Goal: Information Seeking & Learning: Find specific fact

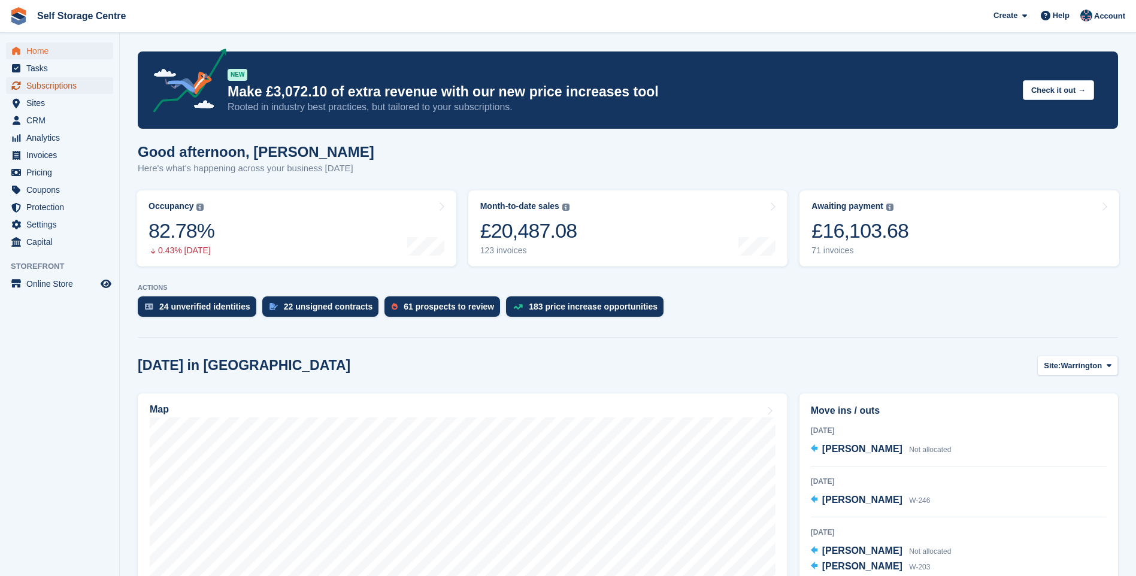
click at [49, 89] on span "Subscriptions" at bounding box center [62, 85] width 72 height 17
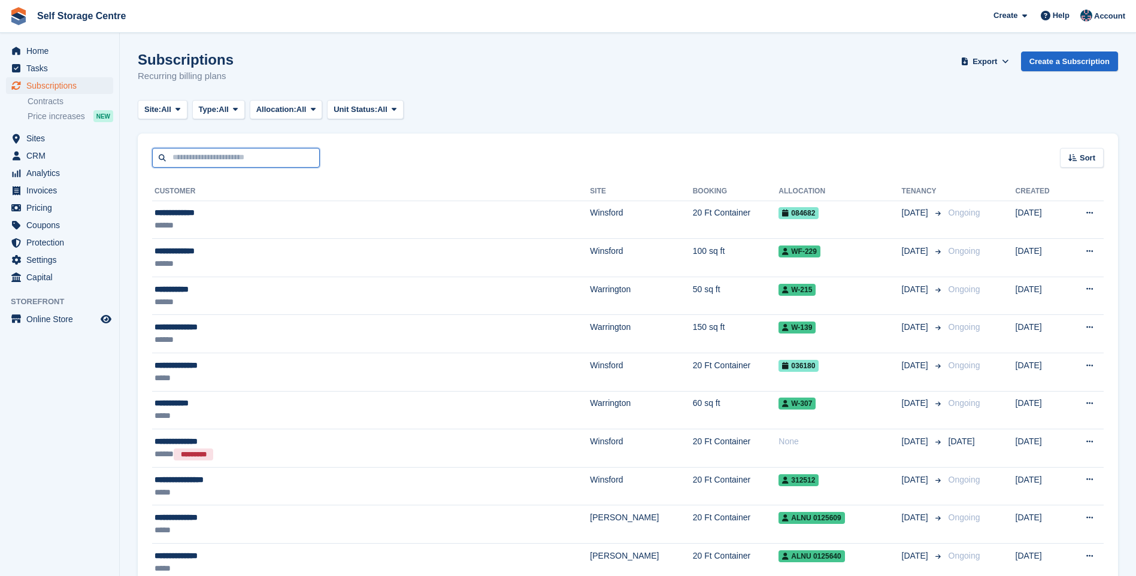
click at [185, 159] on input "text" at bounding box center [236, 158] width 168 height 20
type input "*****"
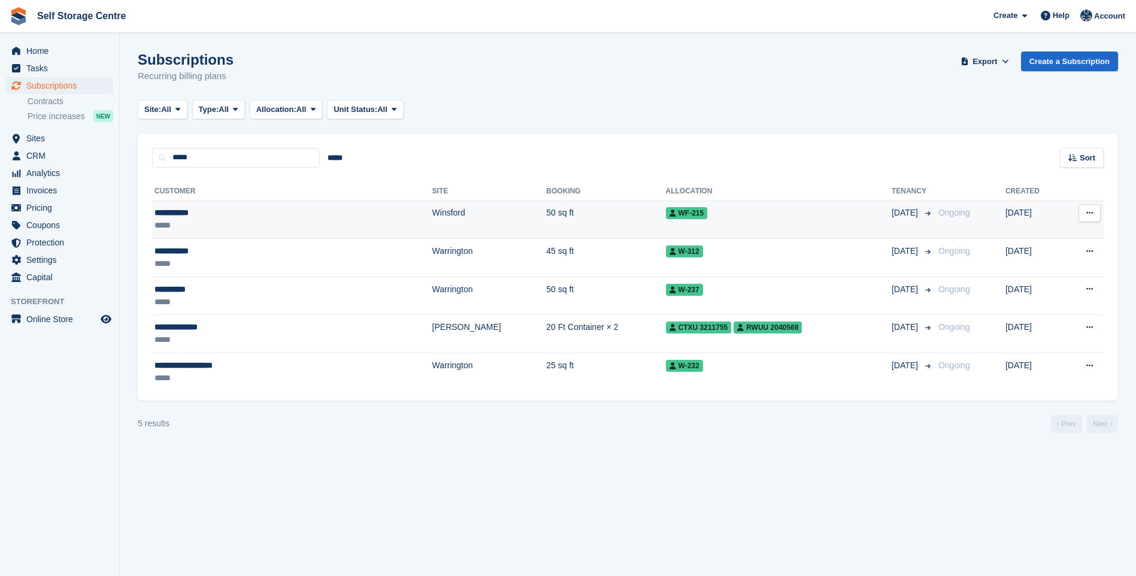
click at [208, 213] on div "**********" at bounding box center [238, 213] width 167 height 13
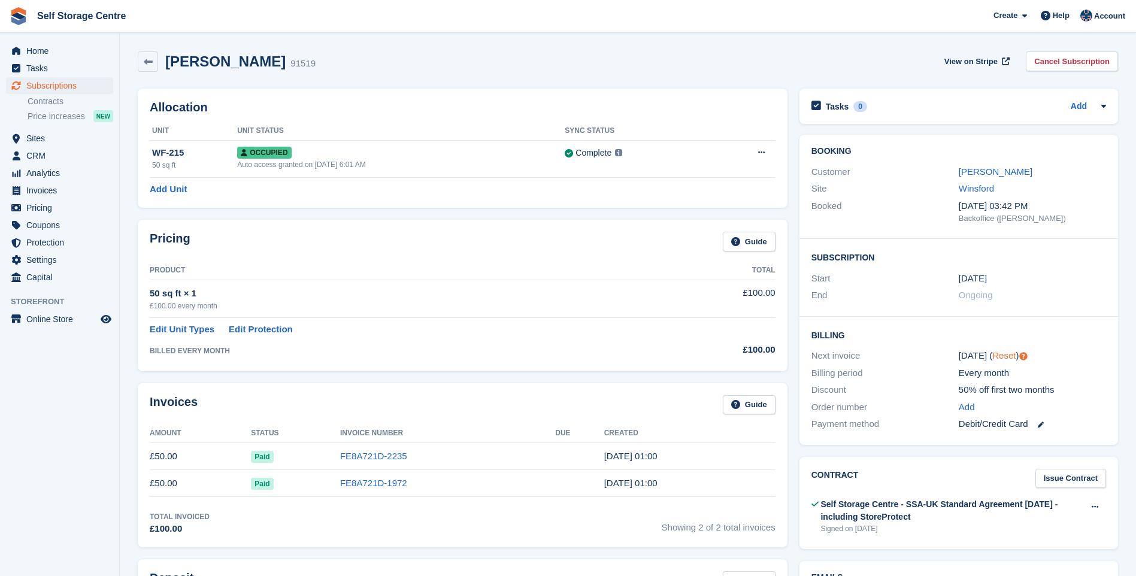
click at [998, 355] on link "Reset" at bounding box center [1003, 355] width 23 height 10
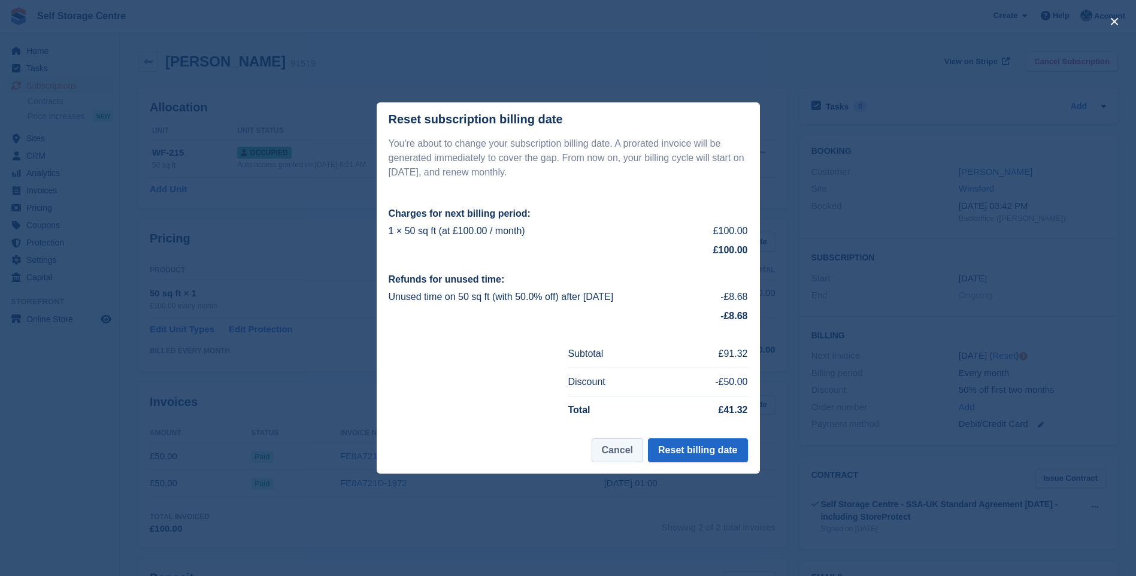
click at [610, 450] on button "Cancel" at bounding box center [618, 450] width 52 height 24
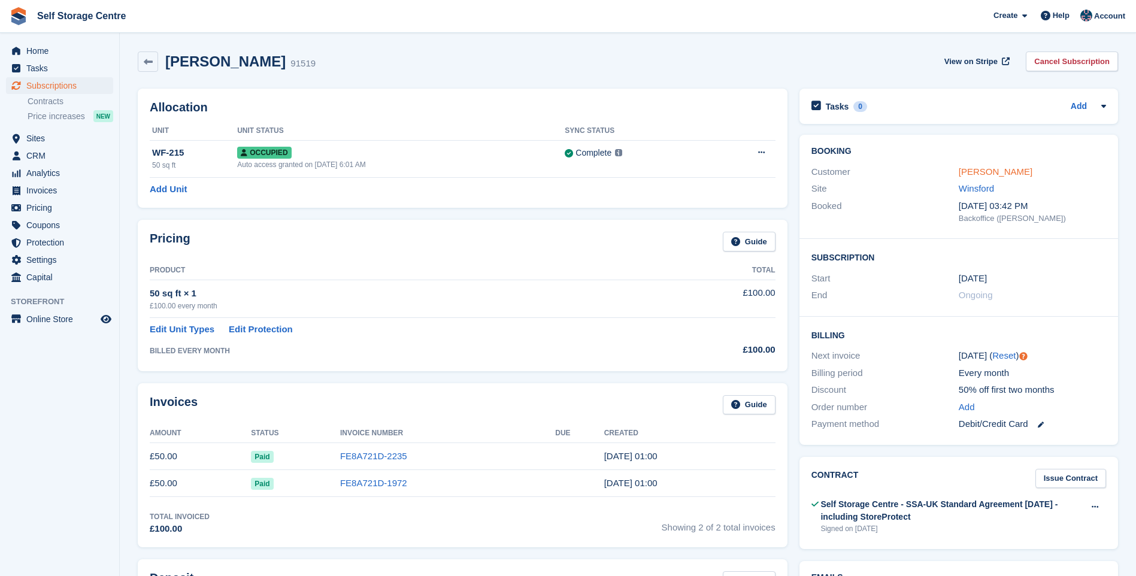
click at [988, 169] on link "Jason Smith" at bounding box center [996, 172] width 74 height 10
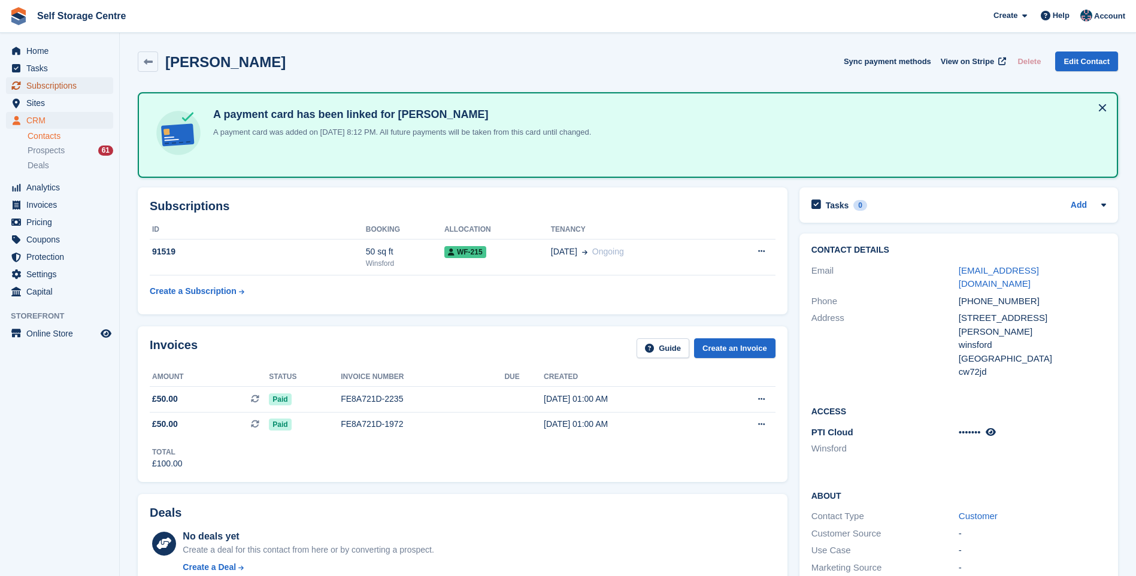
click at [29, 81] on span "Subscriptions" at bounding box center [62, 85] width 72 height 17
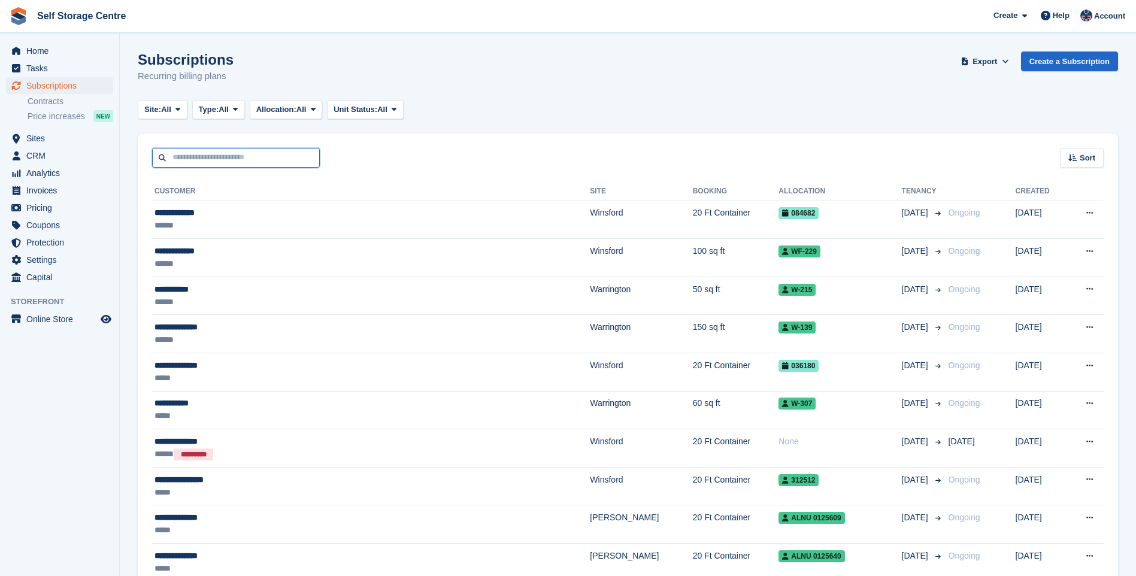
click at [251, 155] on input "text" at bounding box center [236, 158] width 168 height 20
type input "***"
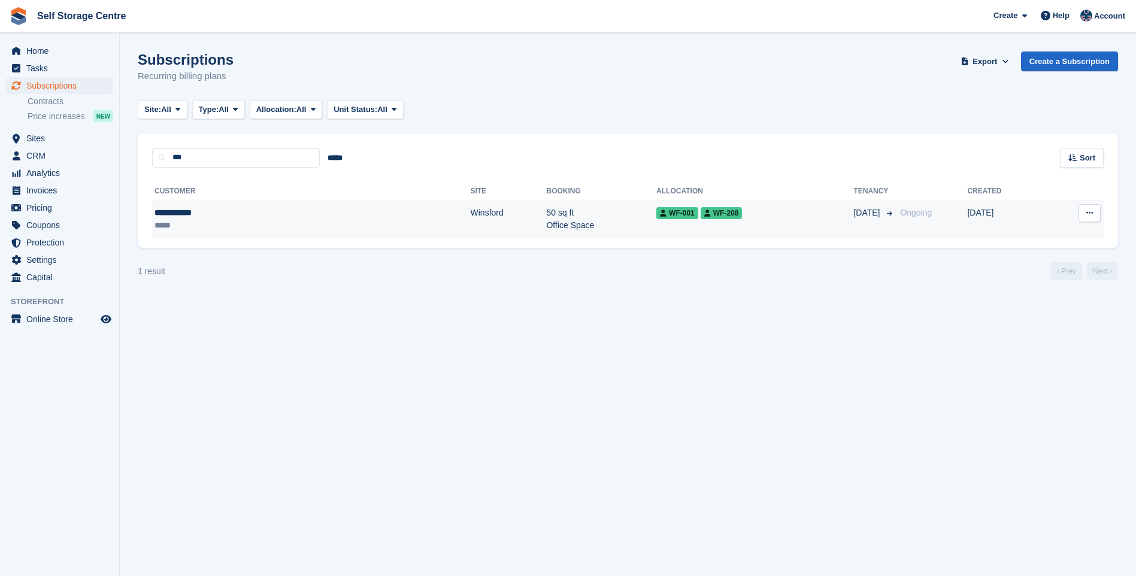
click at [195, 215] on div "**********" at bounding box center [223, 213] width 136 height 13
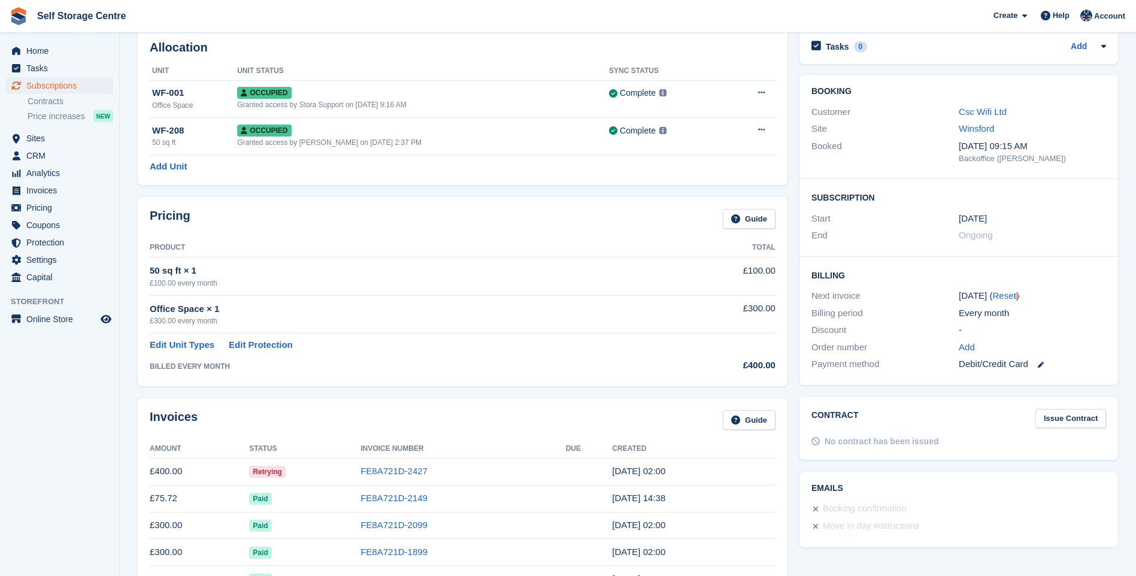
scroll to position [120, 0]
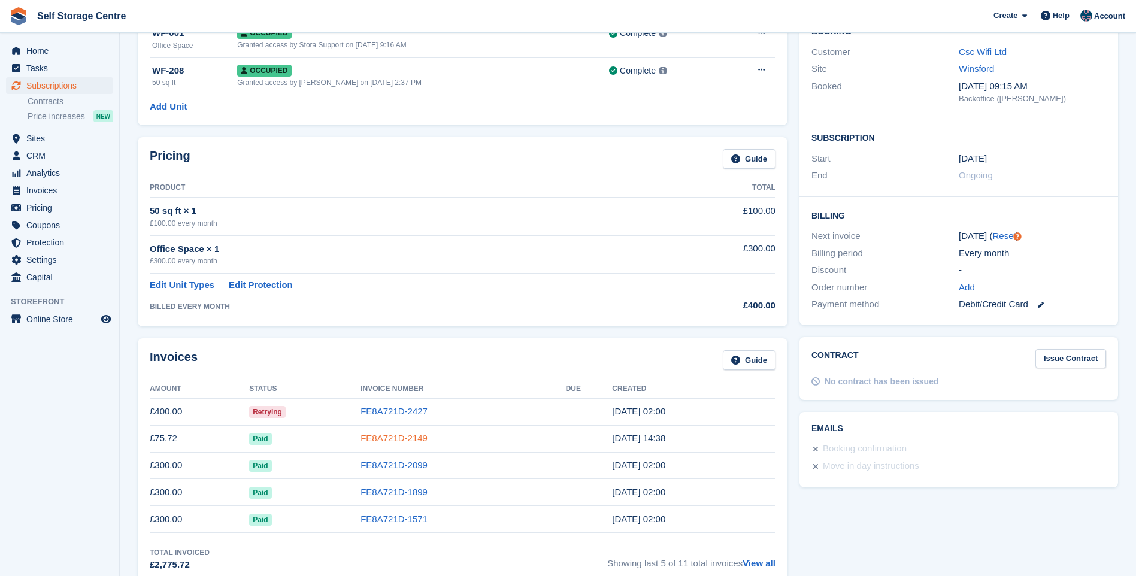
click at [395, 439] on link "FE8A721D-2149" at bounding box center [394, 438] width 67 height 10
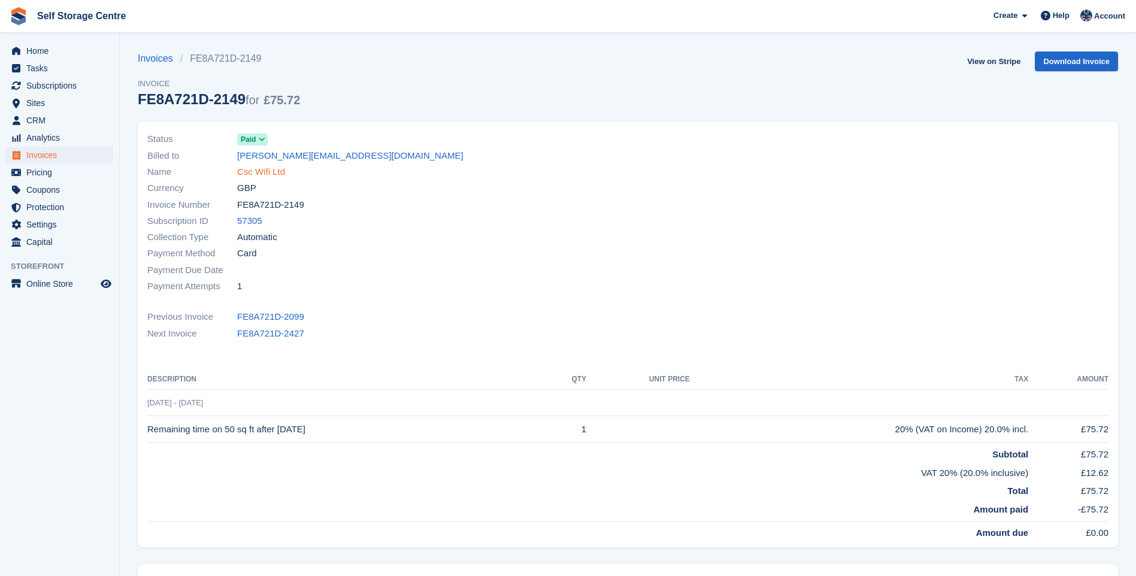
click at [251, 169] on link "Csc Wifi Ltd" at bounding box center [261, 172] width 48 height 14
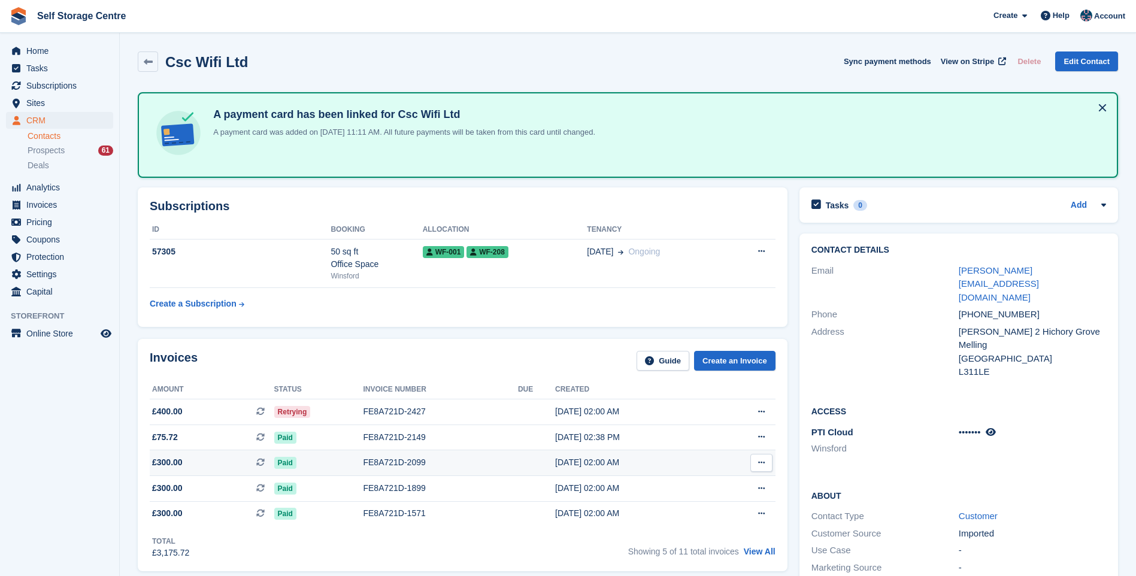
click at [394, 458] on div "FE8A721D-2099" at bounding box center [440, 462] width 155 height 13
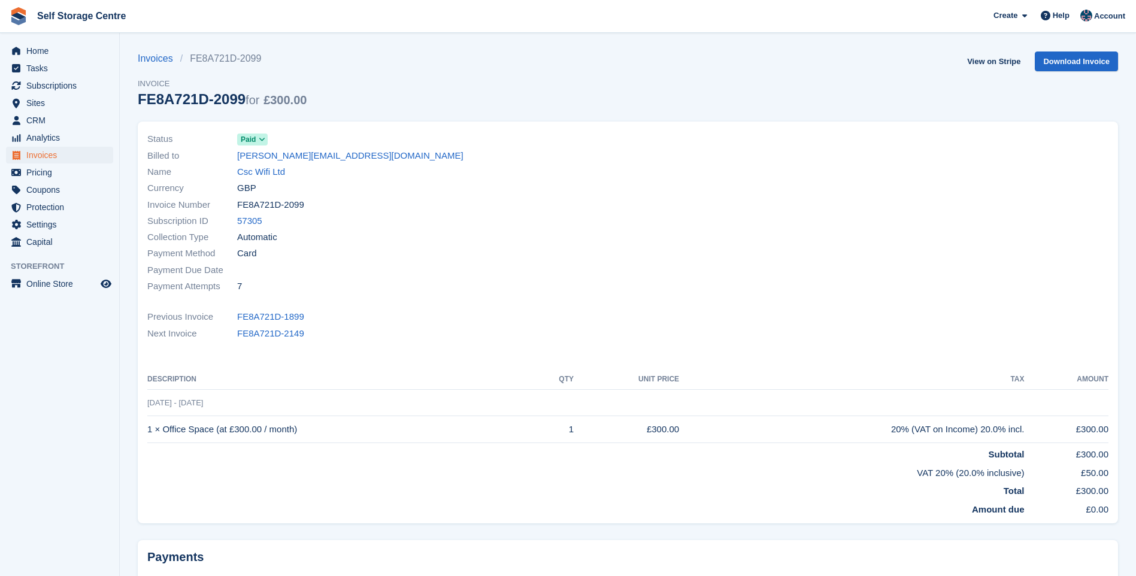
drag, startPoint x: 257, startPoint y: 315, endPoint x: 357, endPoint y: 316, distance: 100.0
click at [257, 315] on link "FE8A721D-1899" at bounding box center [270, 317] width 67 height 14
click at [274, 336] on link "FE8A721D-2099" at bounding box center [270, 334] width 67 height 14
click at [274, 336] on link "FE8A721D-2149" at bounding box center [270, 334] width 67 height 14
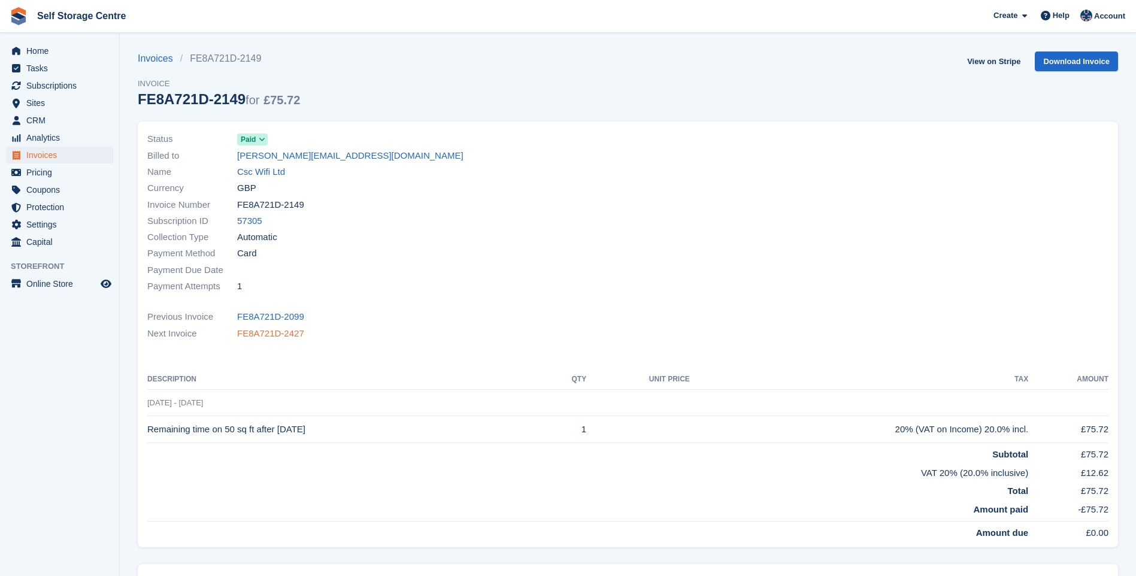
click at [259, 334] on link "FE8A721D-2427" at bounding box center [270, 334] width 67 height 14
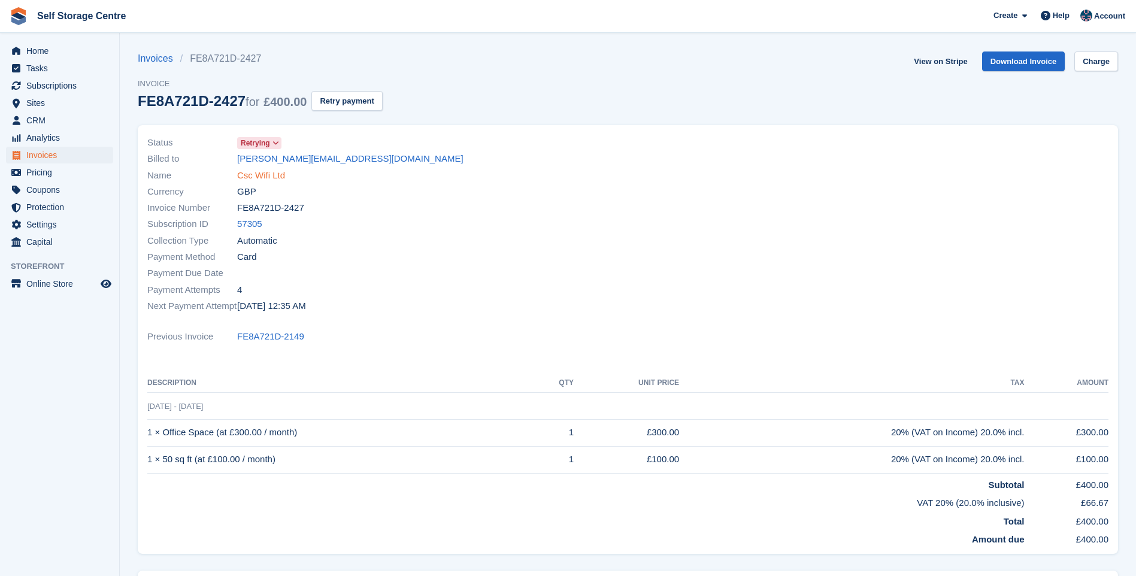
click at [267, 171] on link "Csc Wifi Ltd" at bounding box center [261, 176] width 48 height 14
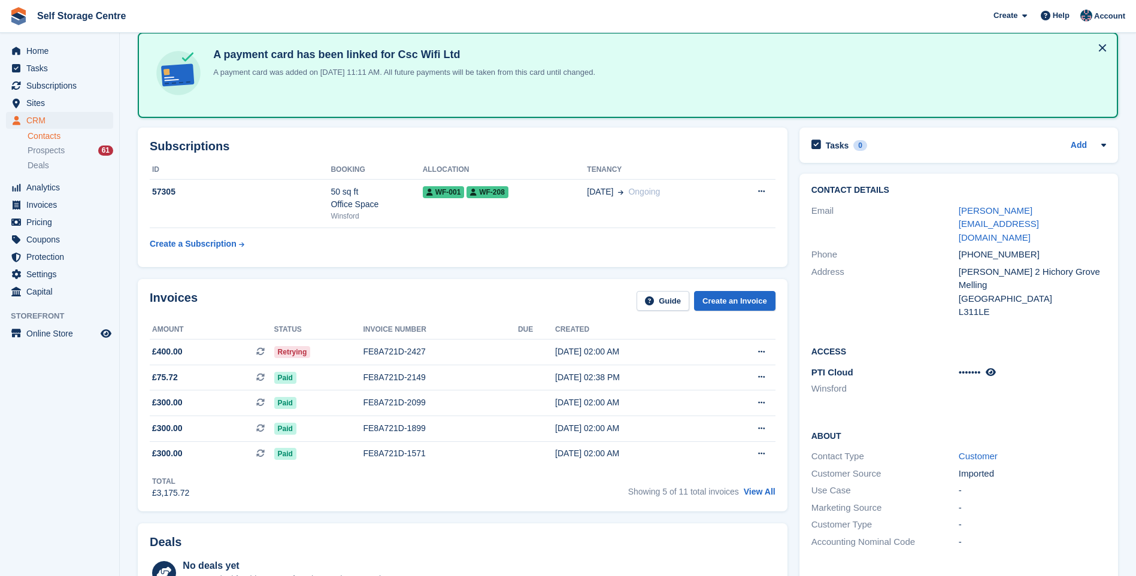
scroll to position [120, 0]
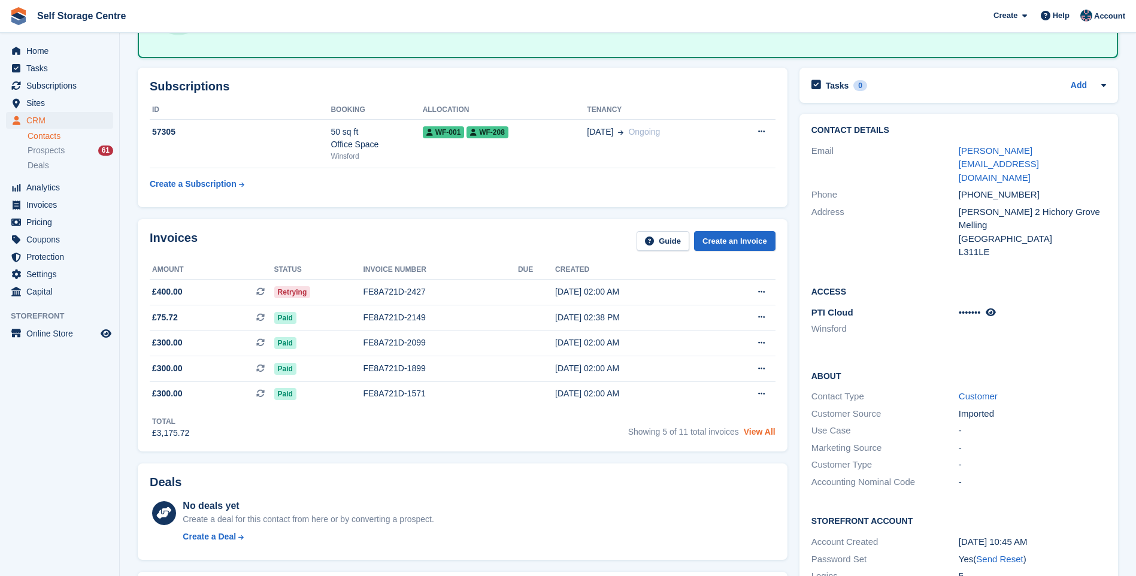
click at [759, 433] on link "View All" at bounding box center [760, 432] width 32 height 10
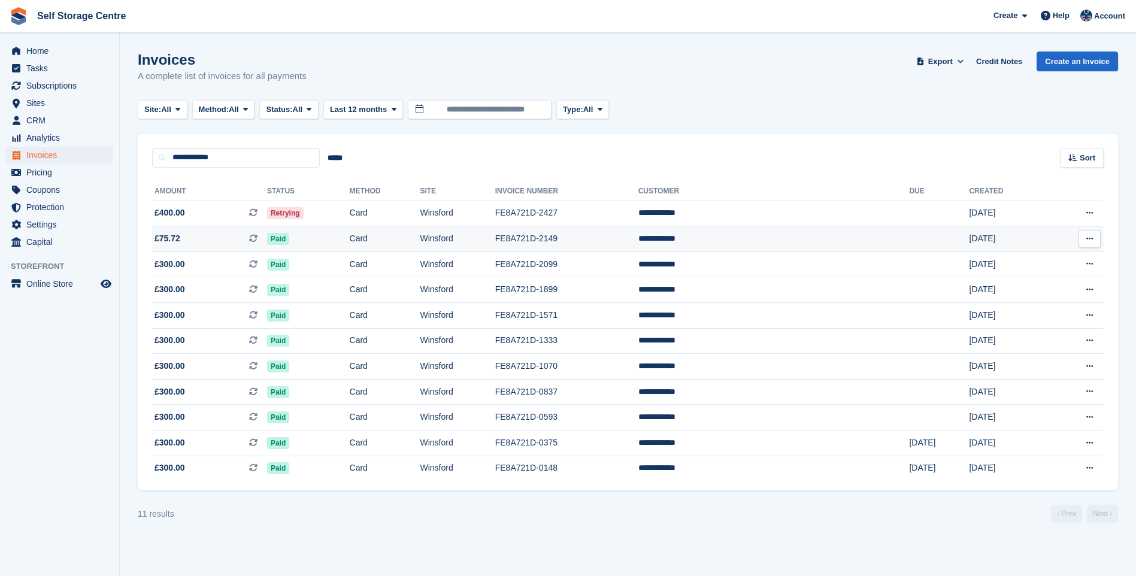
click at [228, 242] on span "£75.72 This is a recurring subscription invoice." at bounding box center [209, 238] width 115 height 13
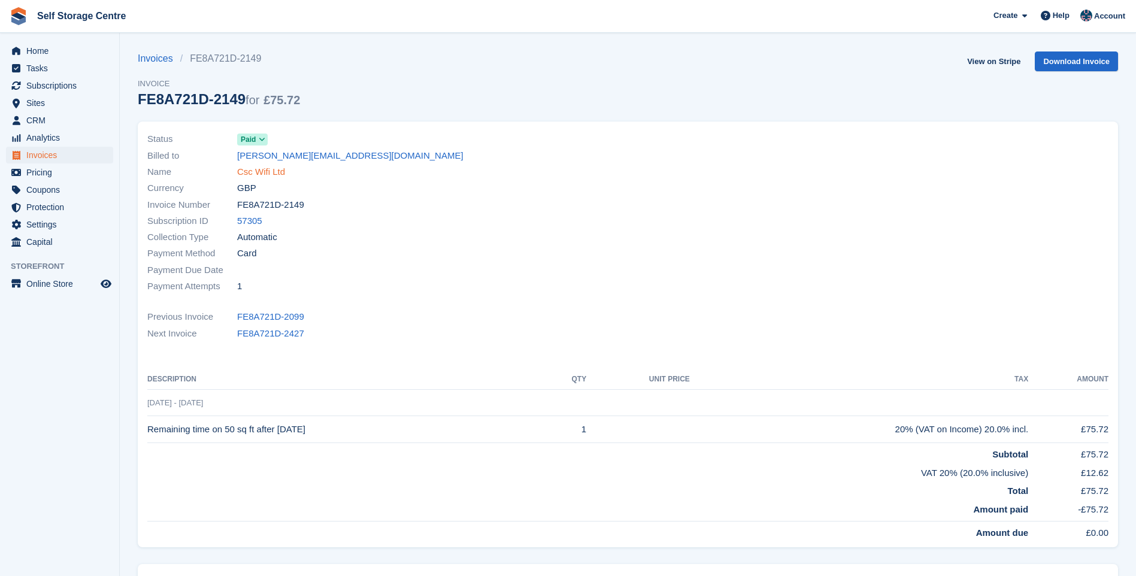
click at [274, 175] on link "Csc Wifi Ltd" at bounding box center [261, 172] width 48 height 14
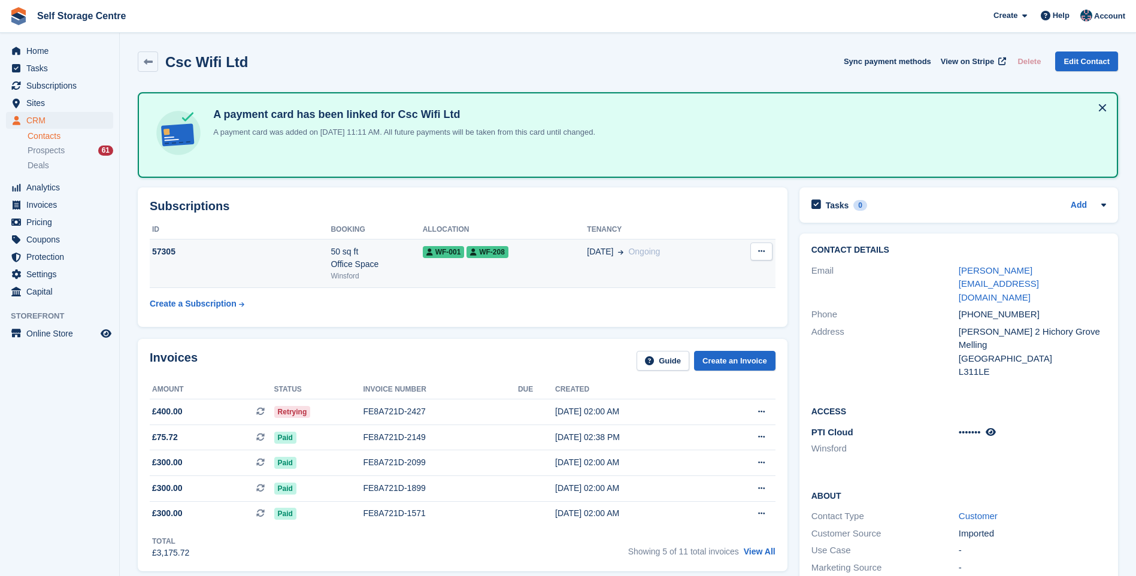
scroll to position [60, 0]
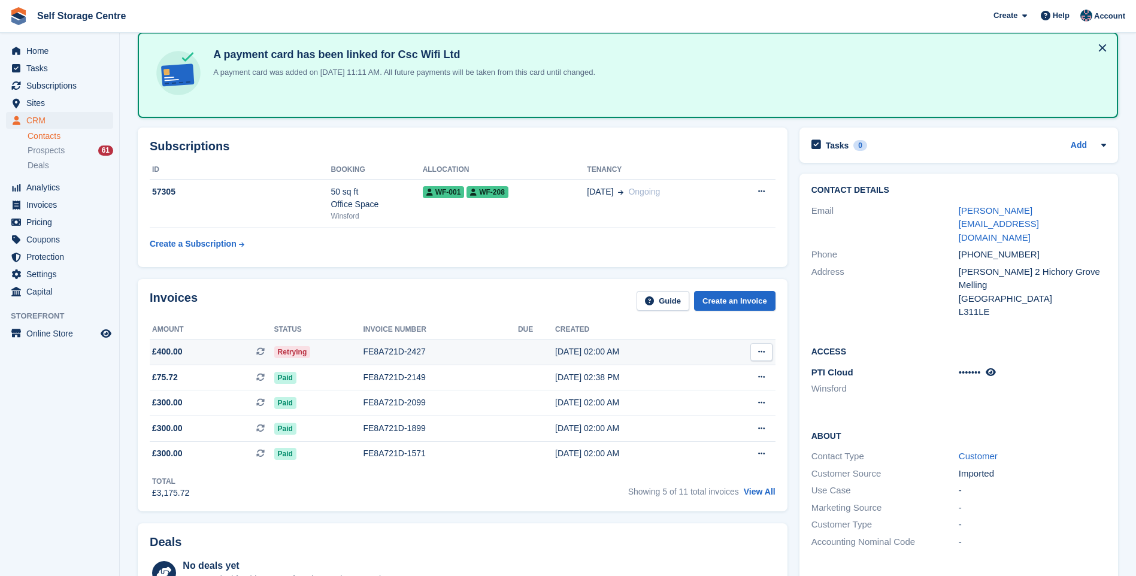
click at [379, 349] on div "FE8A721D-2427" at bounding box center [440, 352] width 155 height 13
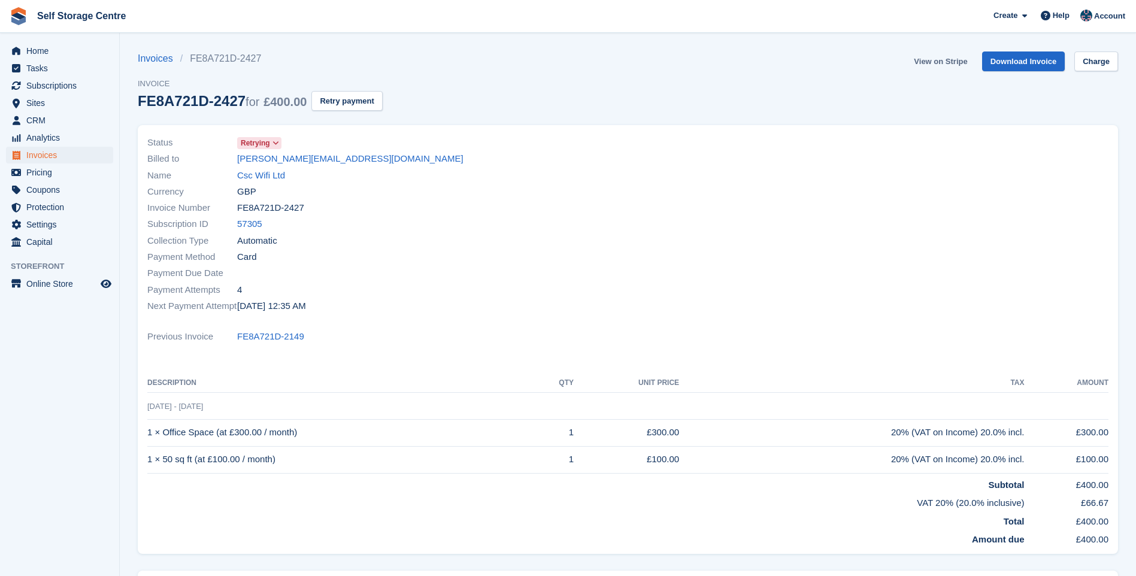
click at [928, 57] on link "View on Stripe" at bounding box center [940, 62] width 63 height 20
click at [249, 175] on link "Csc Wifi Ltd" at bounding box center [261, 176] width 48 height 14
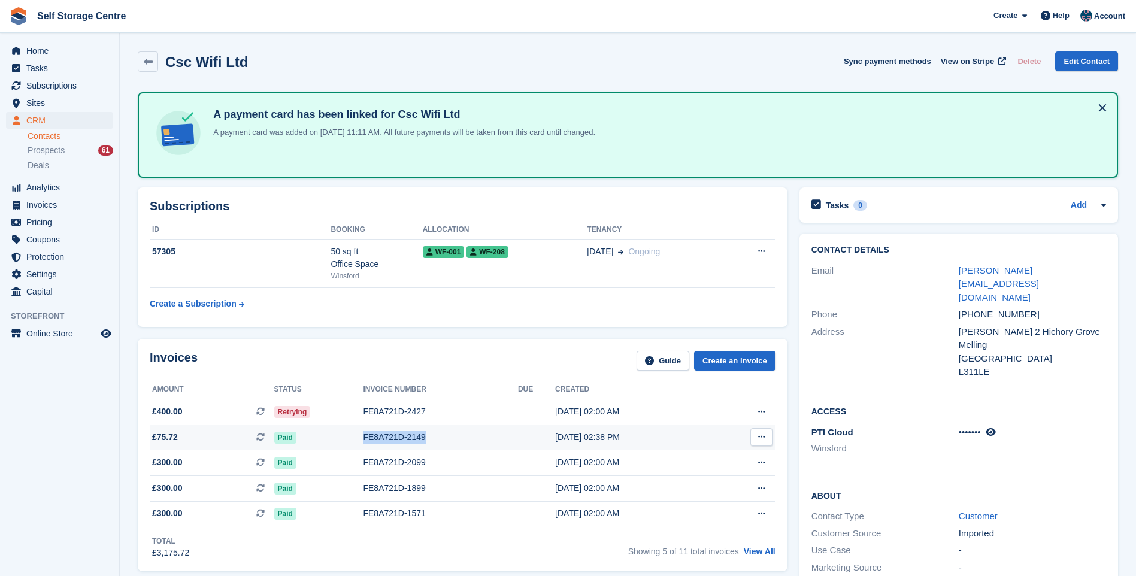
drag, startPoint x: 427, startPoint y: 435, endPoint x: 364, endPoint y: 438, distance: 63.5
click at [364, 438] on tr "£75.72 This is a recurring subscription invoice. Paid FE8A721D-2149 09 Jul, 02:…" at bounding box center [463, 438] width 626 height 26
drag, startPoint x: 364, startPoint y: 438, endPoint x: 377, endPoint y: 434, distance: 13.8
copy tr "FE8A721D-2149"
click at [47, 87] on span "Subscriptions" at bounding box center [62, 85] width 72 height 17
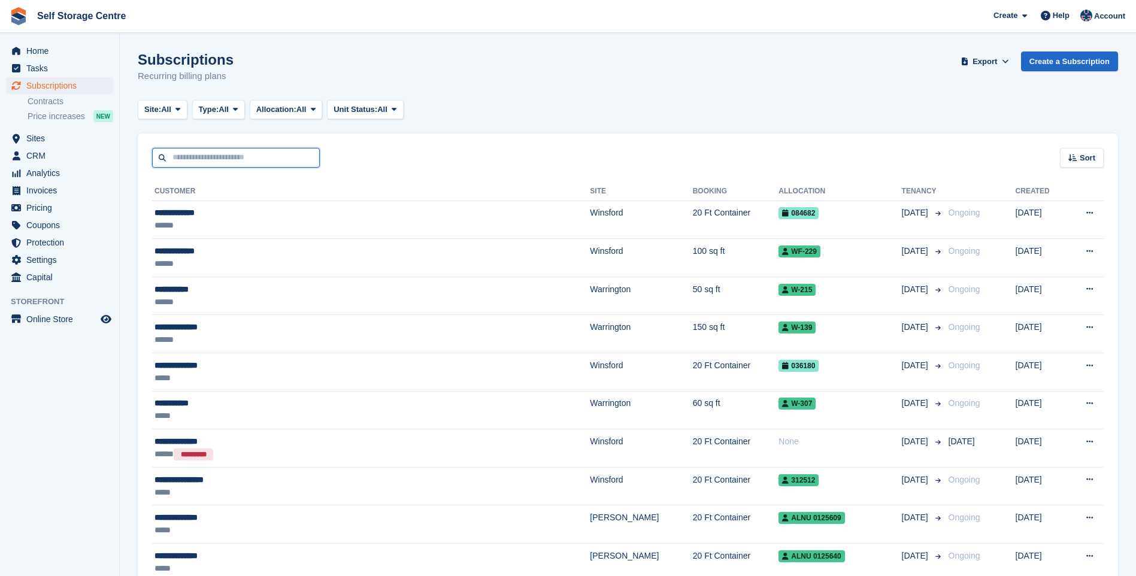
click at [163, 151] on input "text" at bounding box center [236, 158] width 168 height 20
type input "*****"
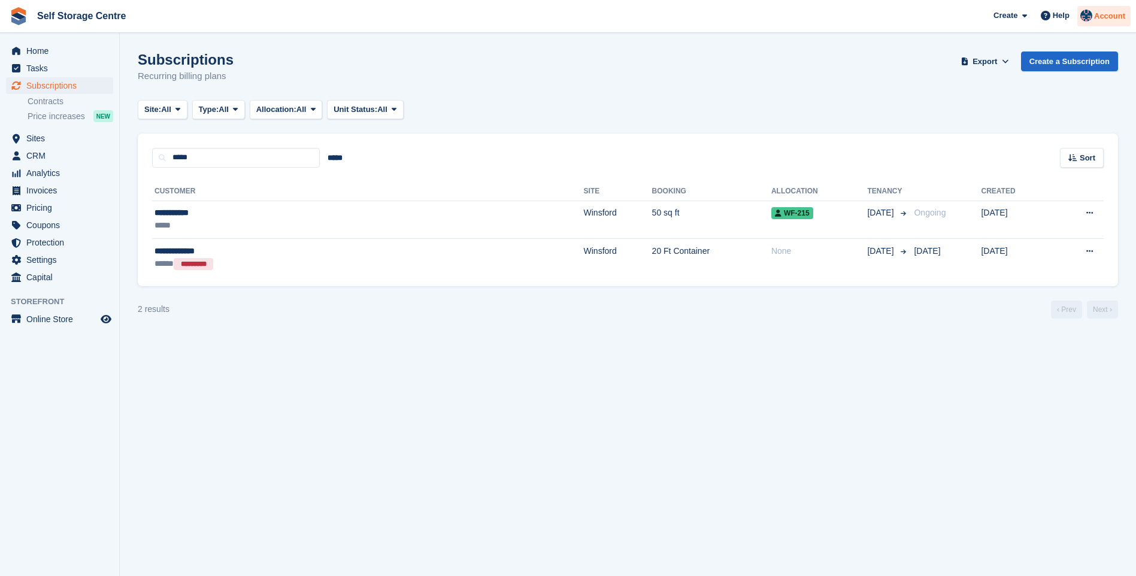
click at [1109, 16] on span "Account" at bounding box center [1109, 16] width 31 height 12
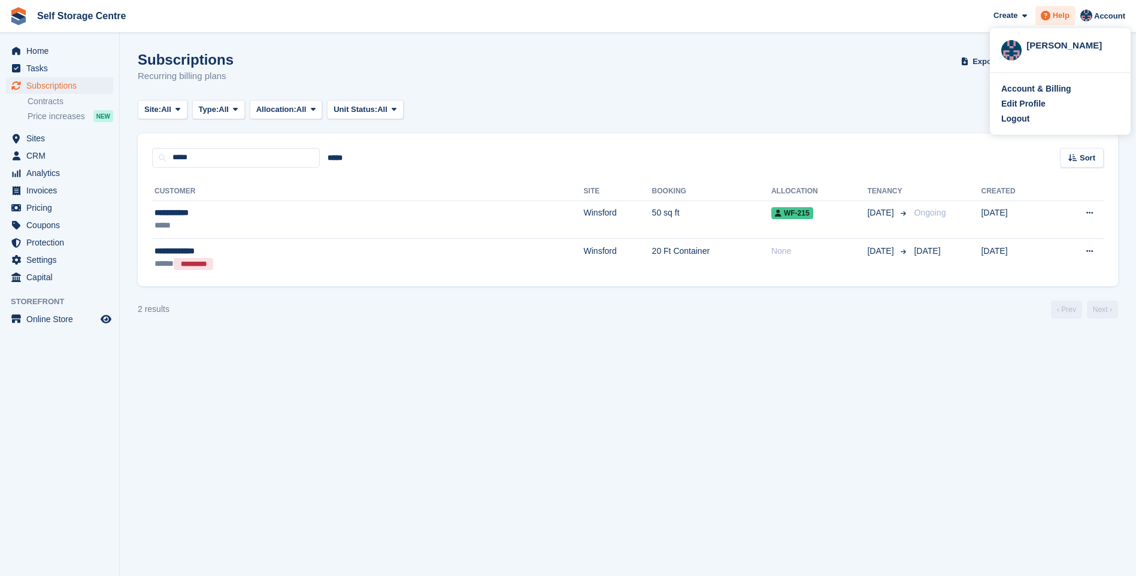
click at [1065, 16] on span "Help" at bounding box center [1061, 16] width 17 height 12
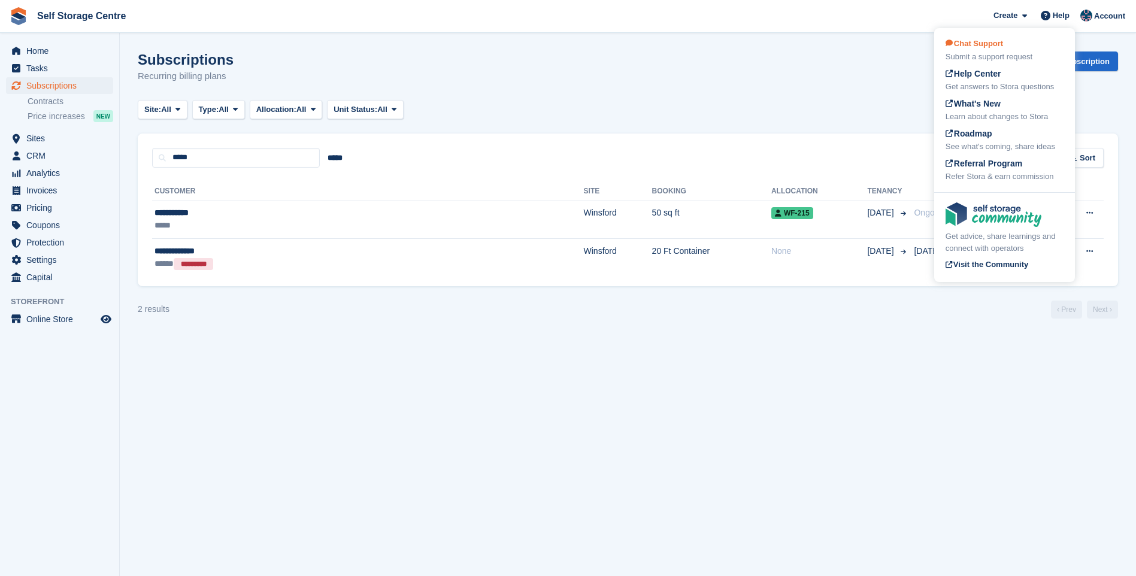
click at [988, 43] on span "Chat Support" at bounding box center [974, 43] width 57 height 9
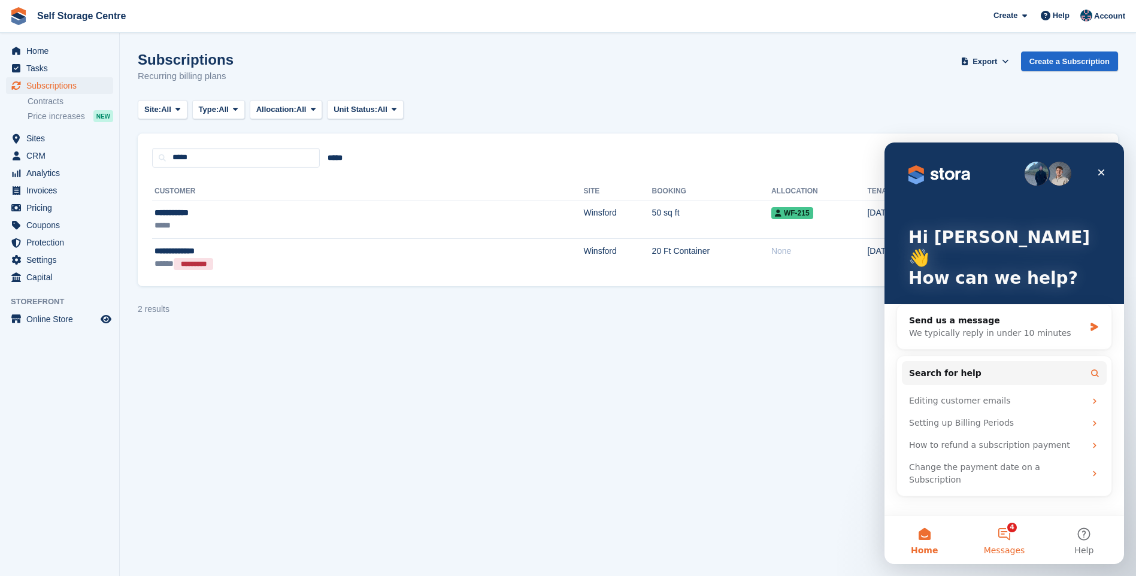
click at [1009, 530] on button "4 Messages" at bounding box center [1004, 540] width 80 height 48
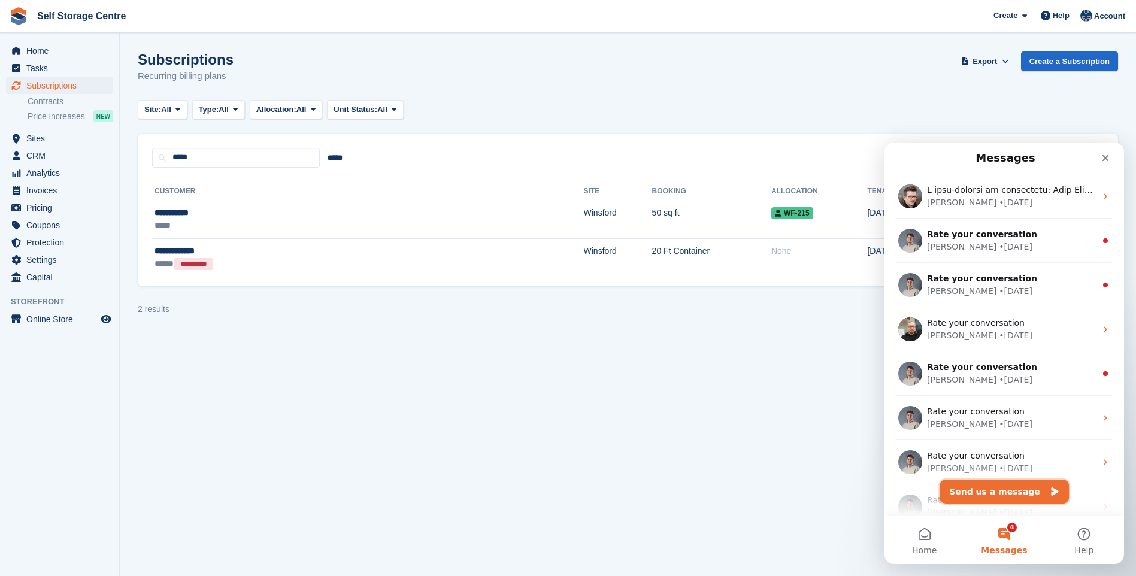
click at [1002, 492] on button "Send us a message" at bounding box center [1004, 492] width 129 height 24
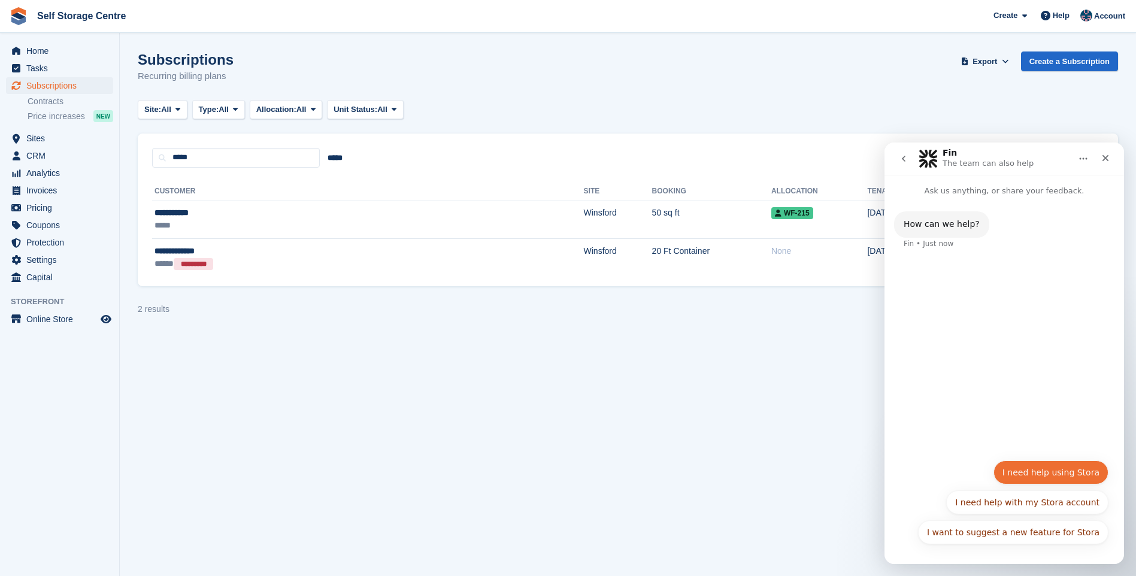
click at [1049, 472] on button "I need help using Stora" at bounding box center [1051, 473] width 115 height 24
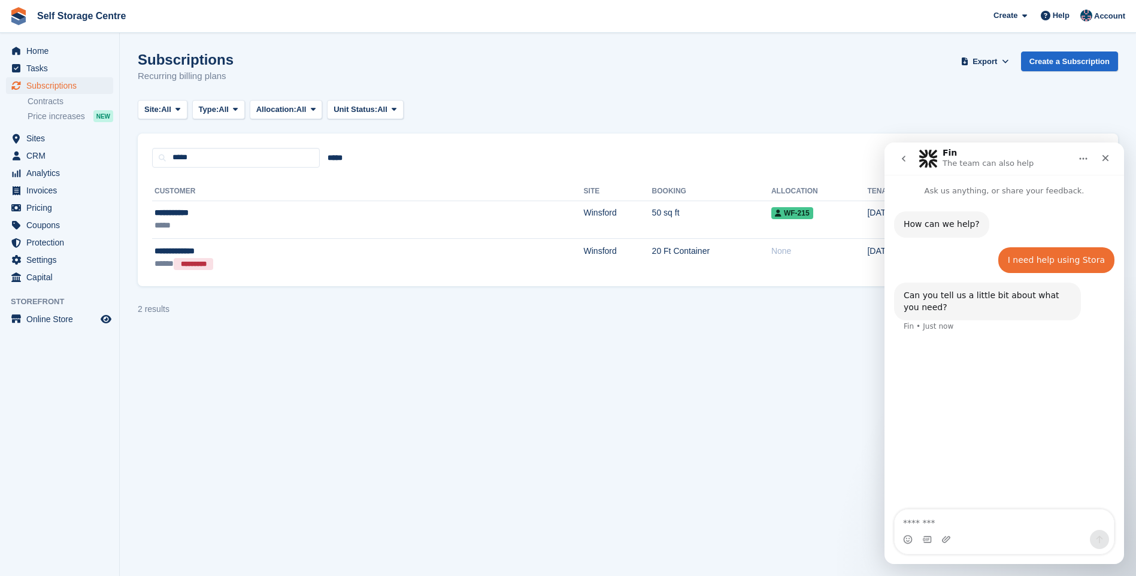
click at [974, 530] on div "Intercom messenger" at bounding box center [1004, 539] width 219 height 19
click at [952, 520] on textarea "Message…" at bounding box center [1004, 520] width 219 height 20
type textarea "**********"
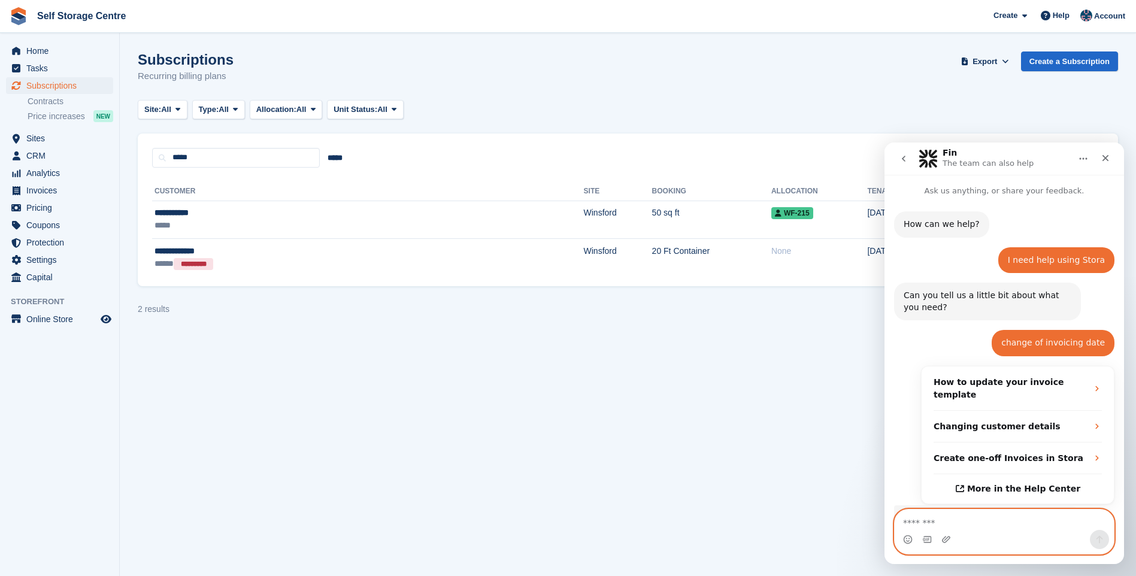
scroll to position [77, 0]
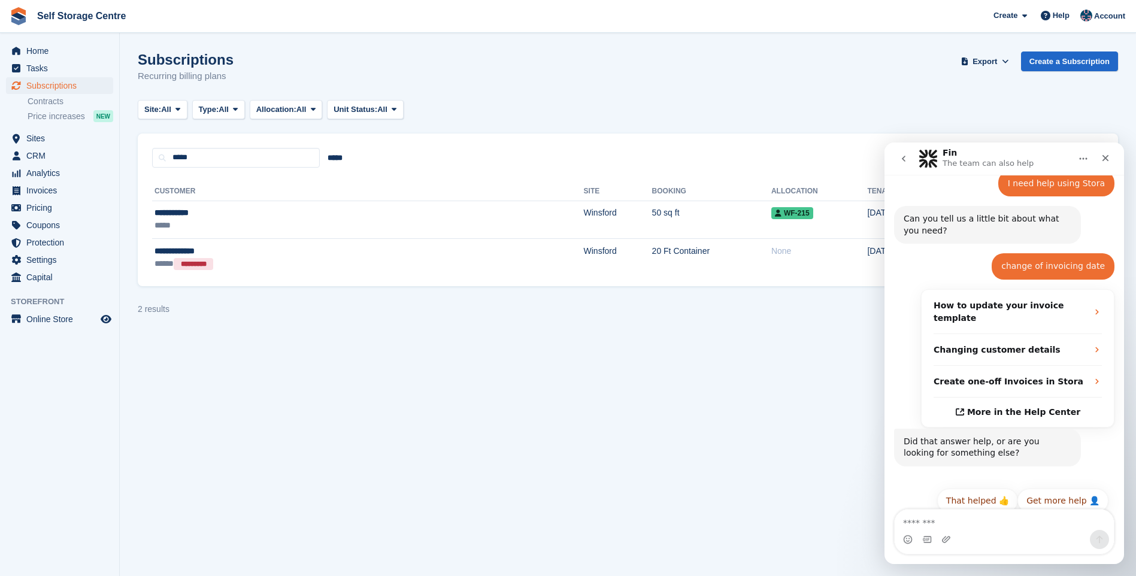
click at [924, 489] on div "Get more help 👤 That helped 👍 Get more help 👤" at bounding box center [1004, 504] width 208 height 31
click at [1057, 490] on button "Get more help 👤" at bounding box center [1063, 501] width 91 height 24
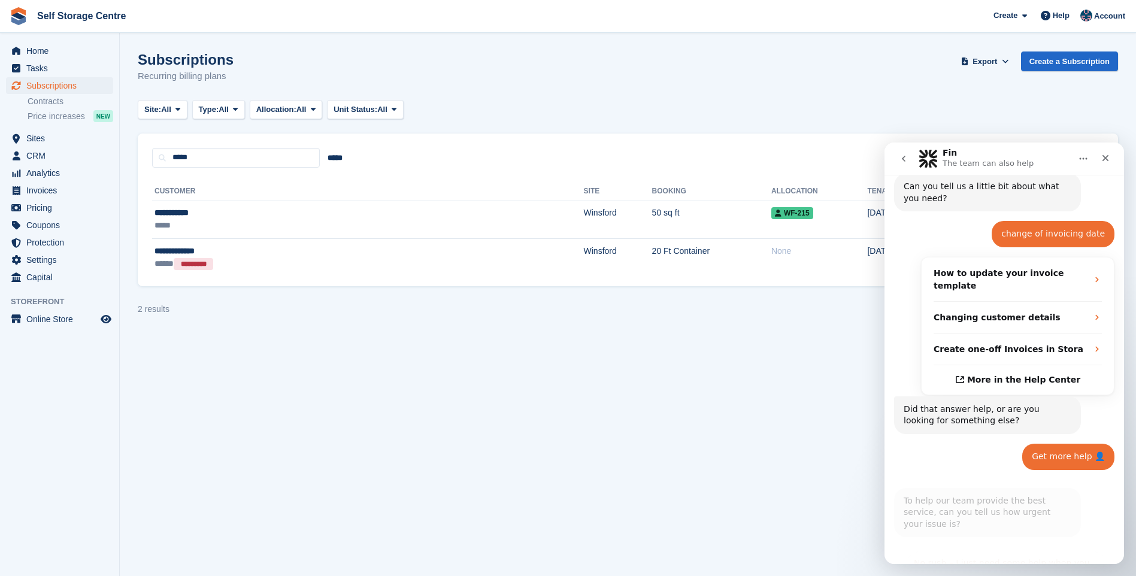
scroll to position [197, 0]
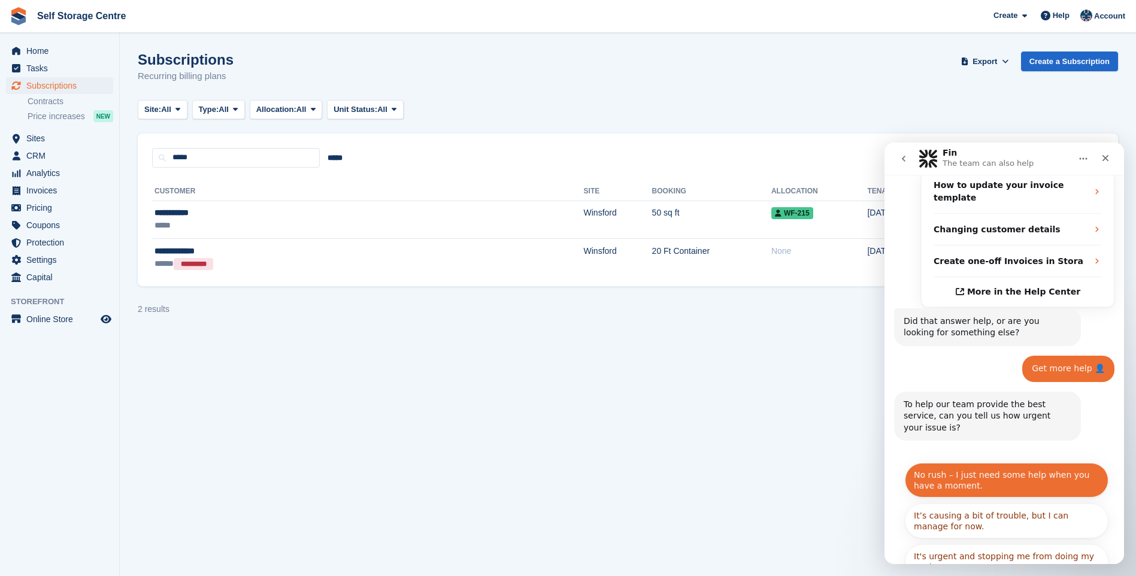
click at [986, 463] on button "No rush – I just need some help when you have a moment." at bounding box center [1007, 480] width 204 height 35
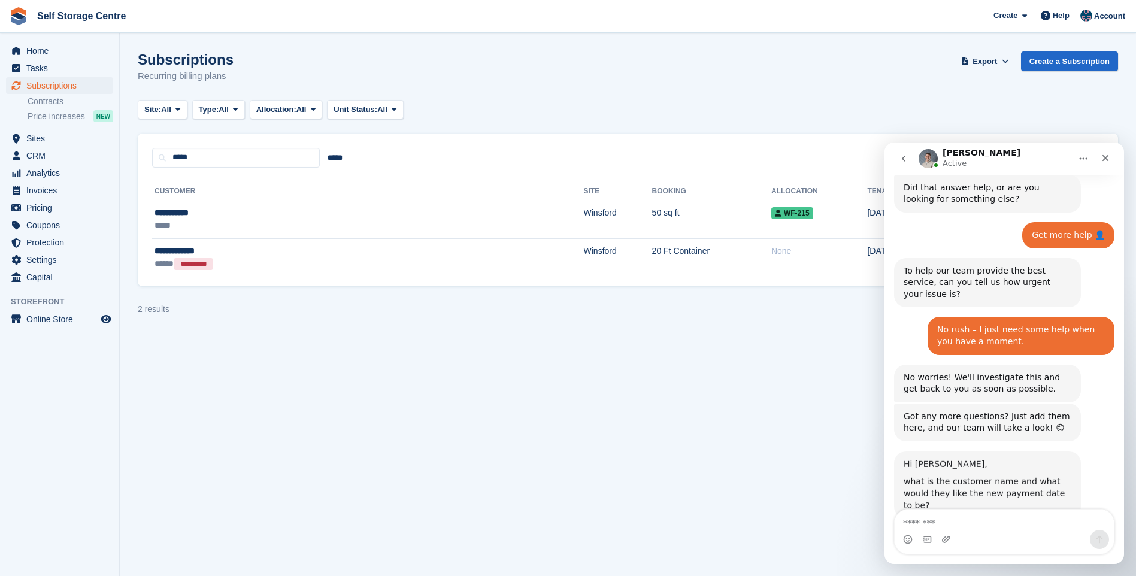
scroll to position [328, 0]
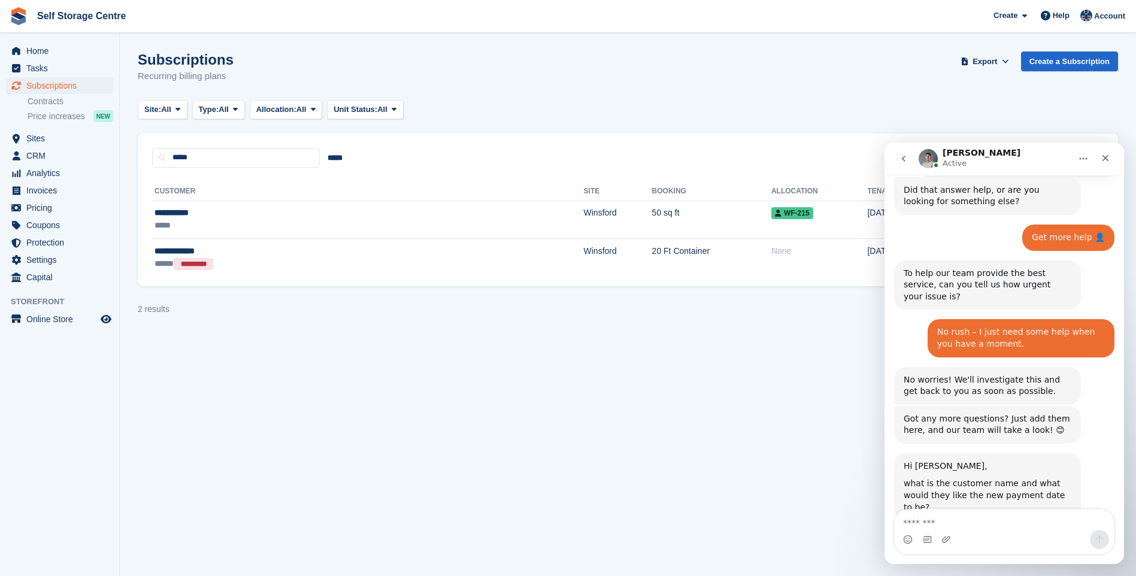
click at [958, 530] on div "Intercom messenger" at bounding box center [1004, 539] width 219 height 19
click at [958, 514] on textarea "Message…" at bounding box center [1004, 520] width 219 height 20
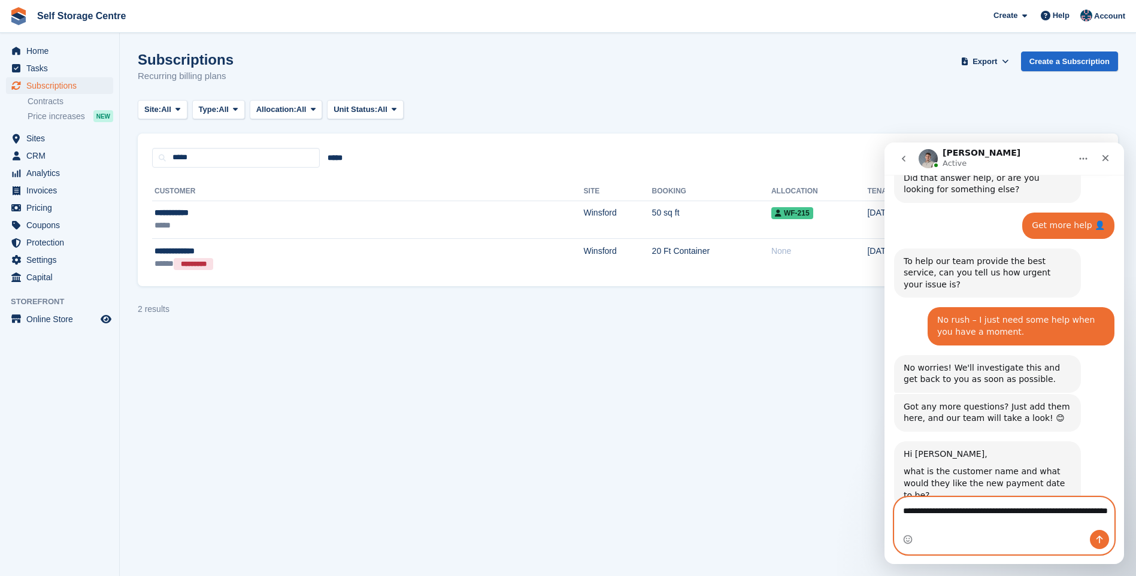
type textarea "**********"
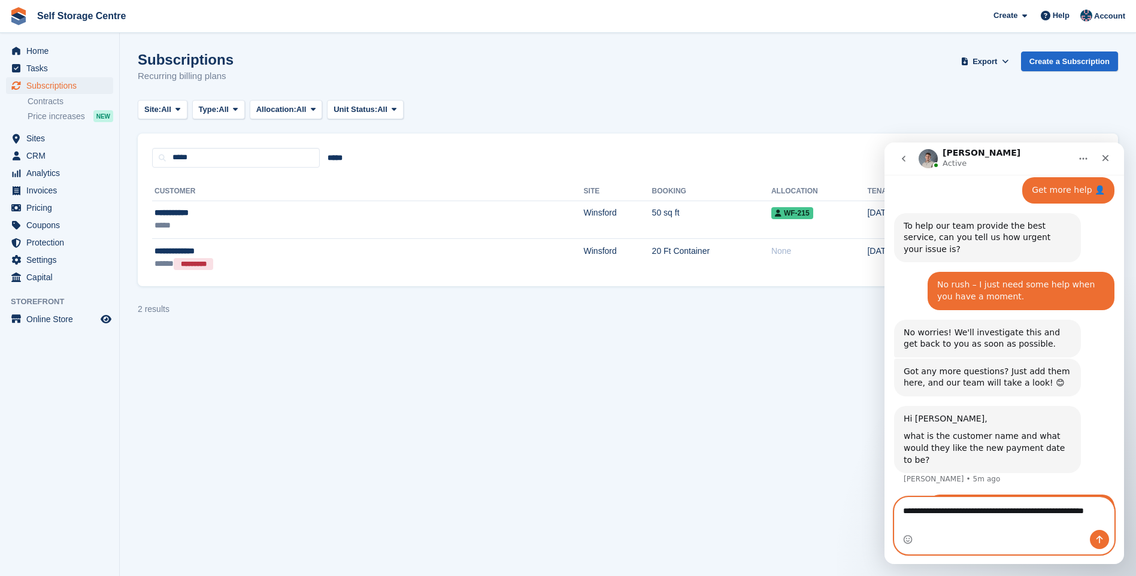
scroll to position [388, 0]
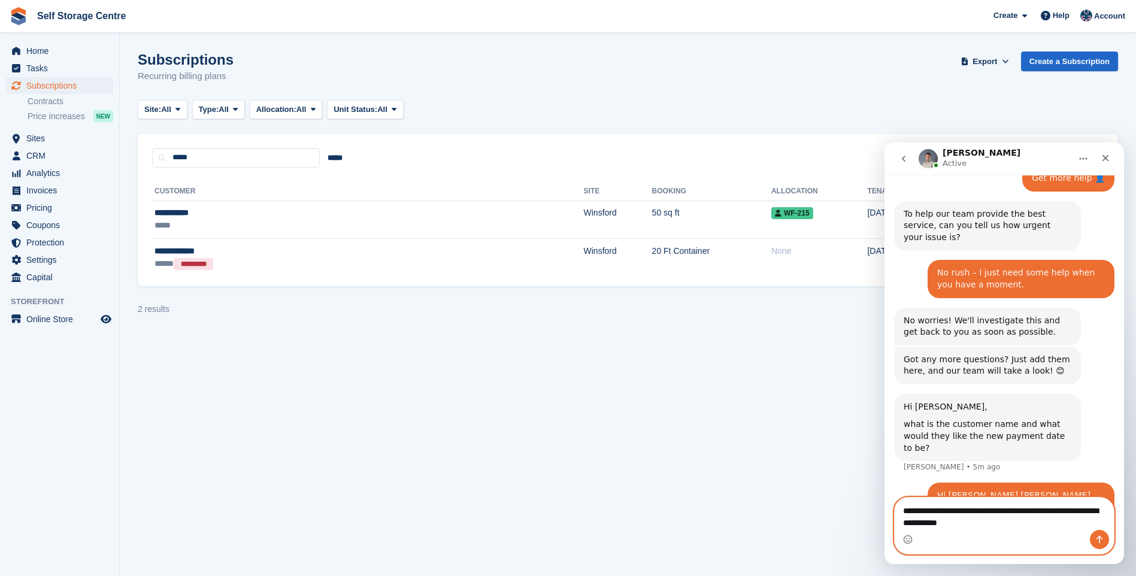
type textarea "**********"
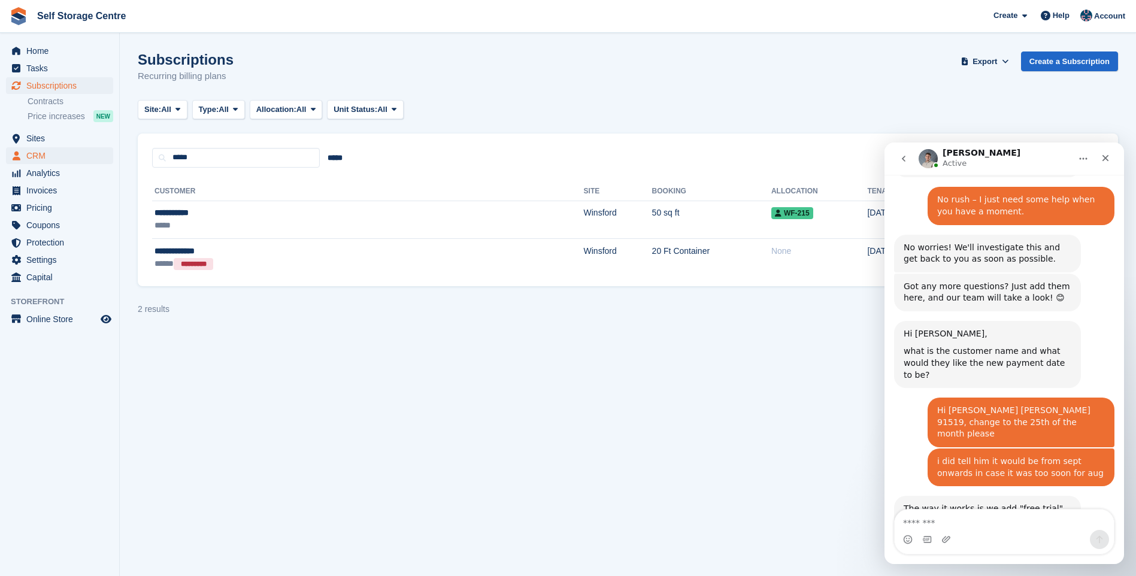
scroll to position [555, 0]
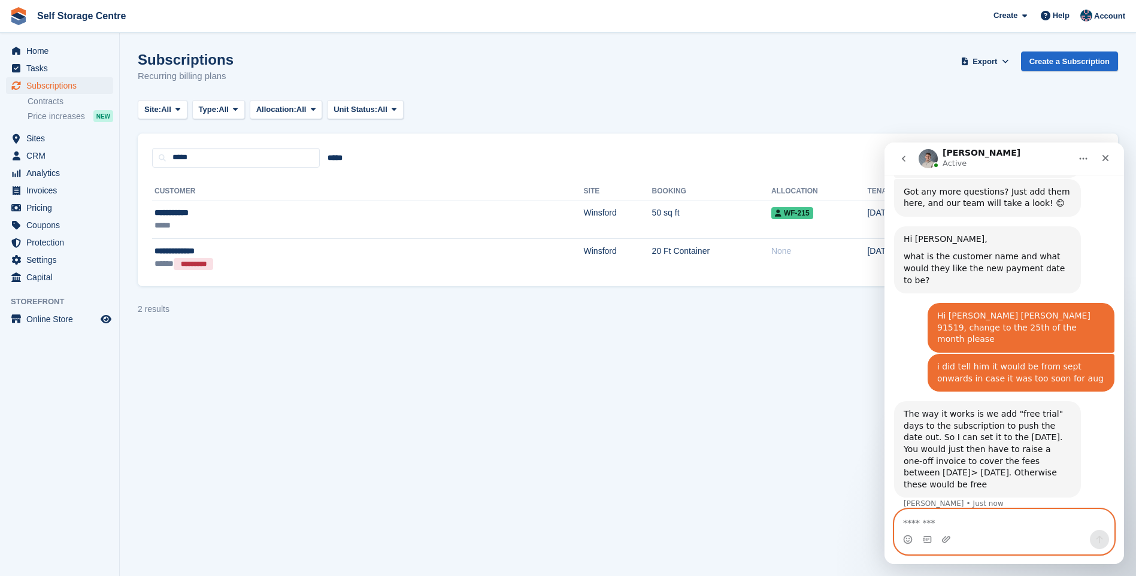
click at [933, 515] on textarea "Message…" at bounding box center [1004, 520] width 219 height 20
type textarea "**********"
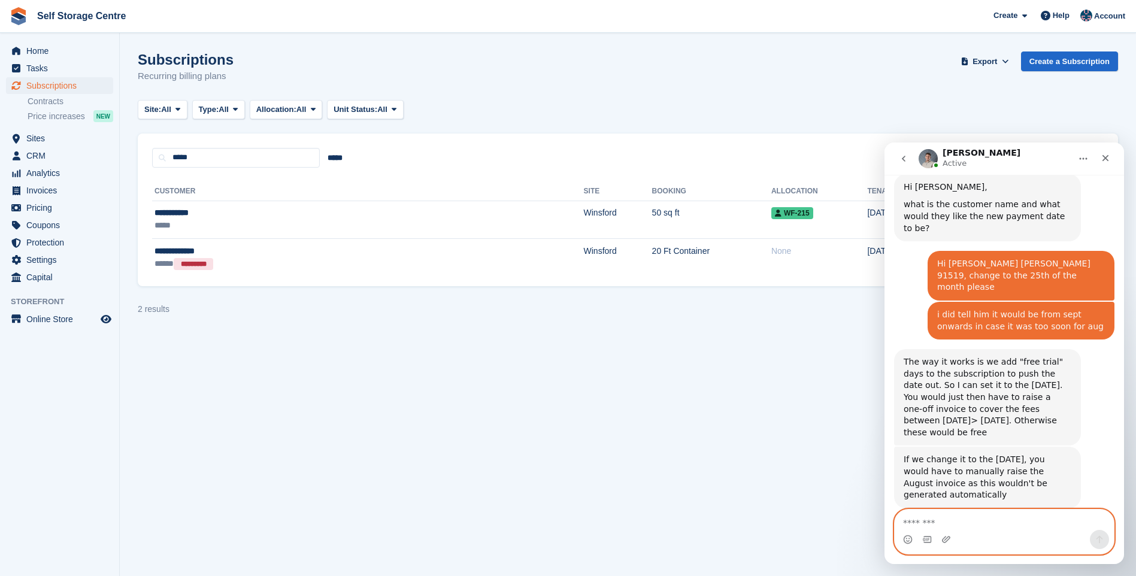
scroll to position [653, 0]
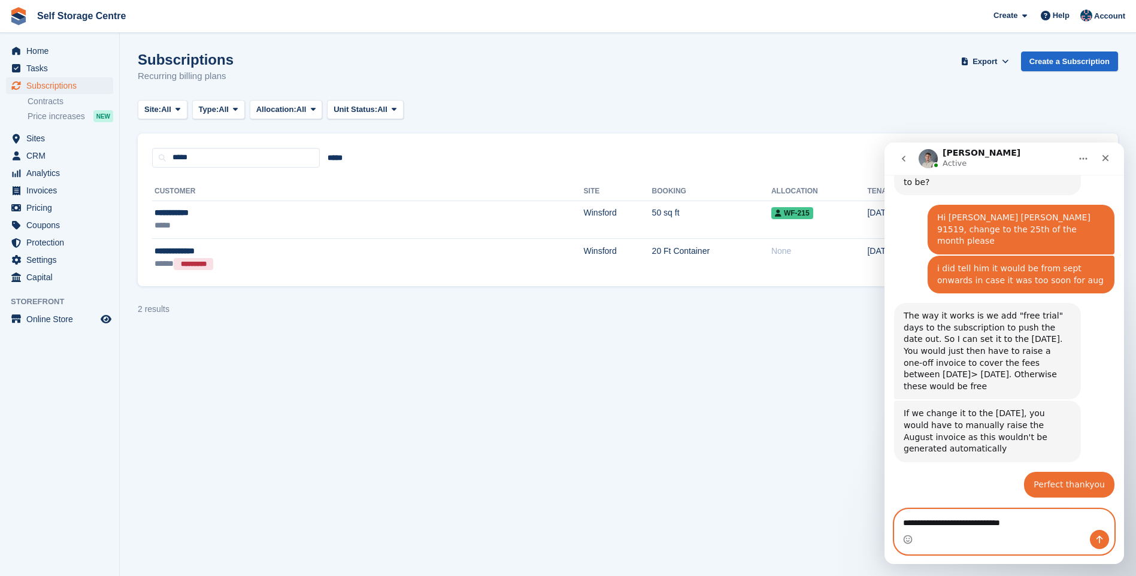
type textarea "**********"
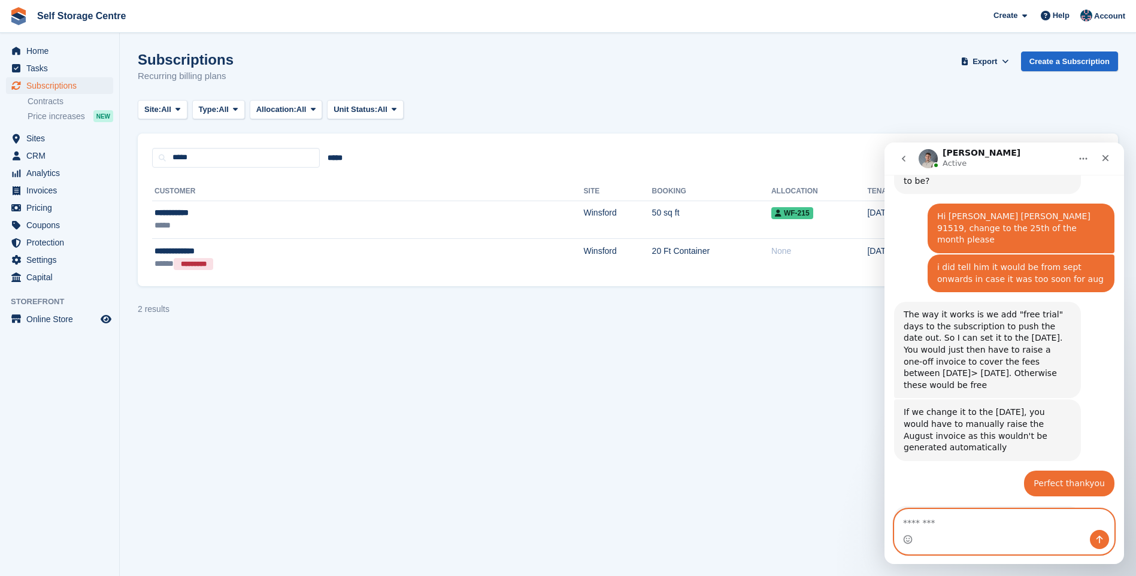
scroll to position [691, 0]
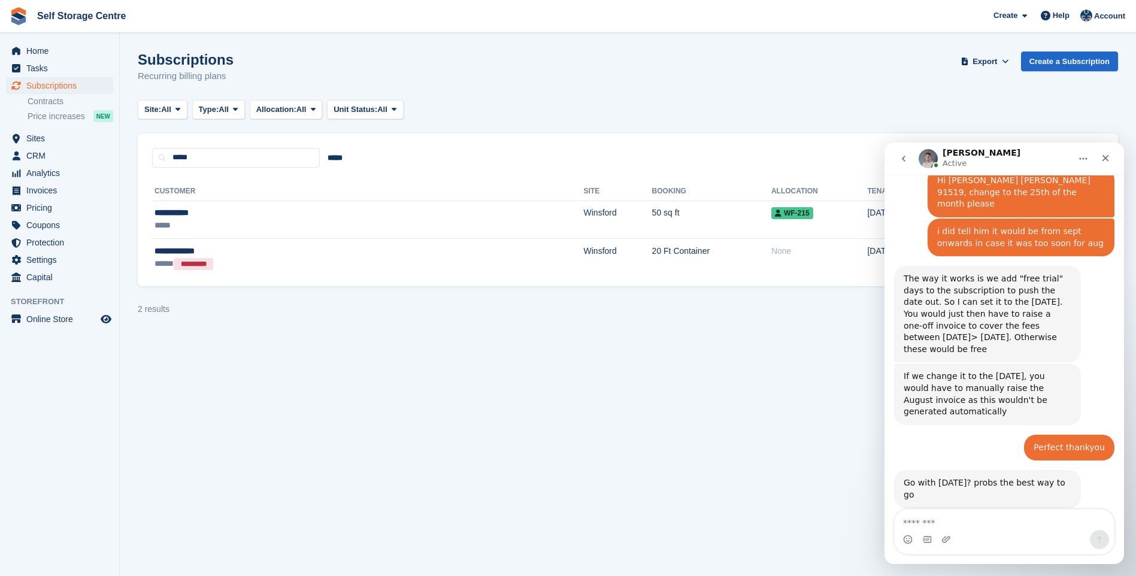
click at [958, 477] on div "Go with 25th august? probs the best way to go" at bounding box center [988, 488] width 168 height 23
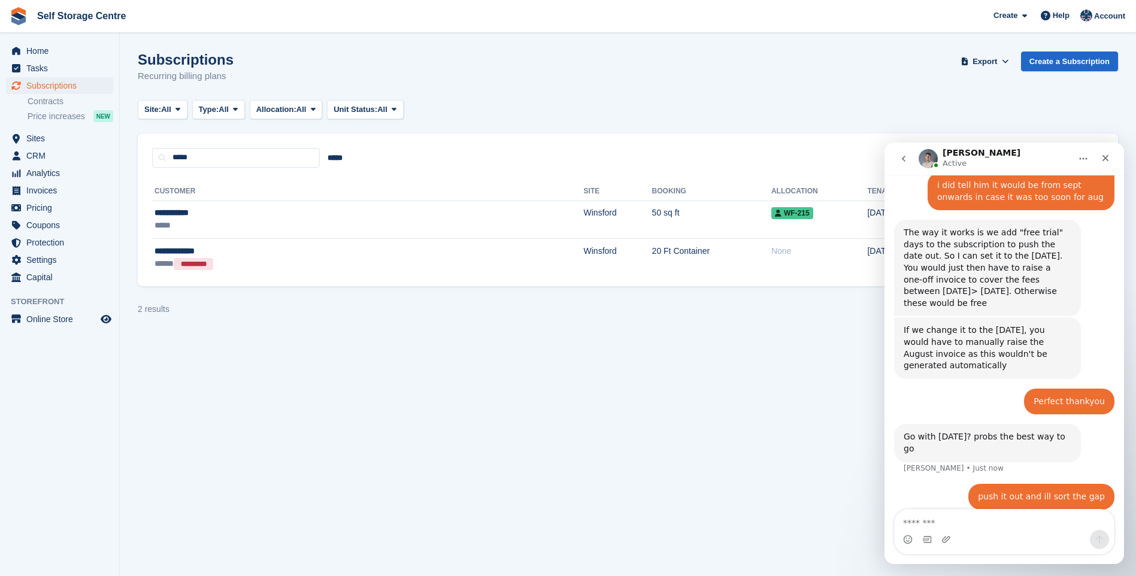
scroll to position [750, 0]
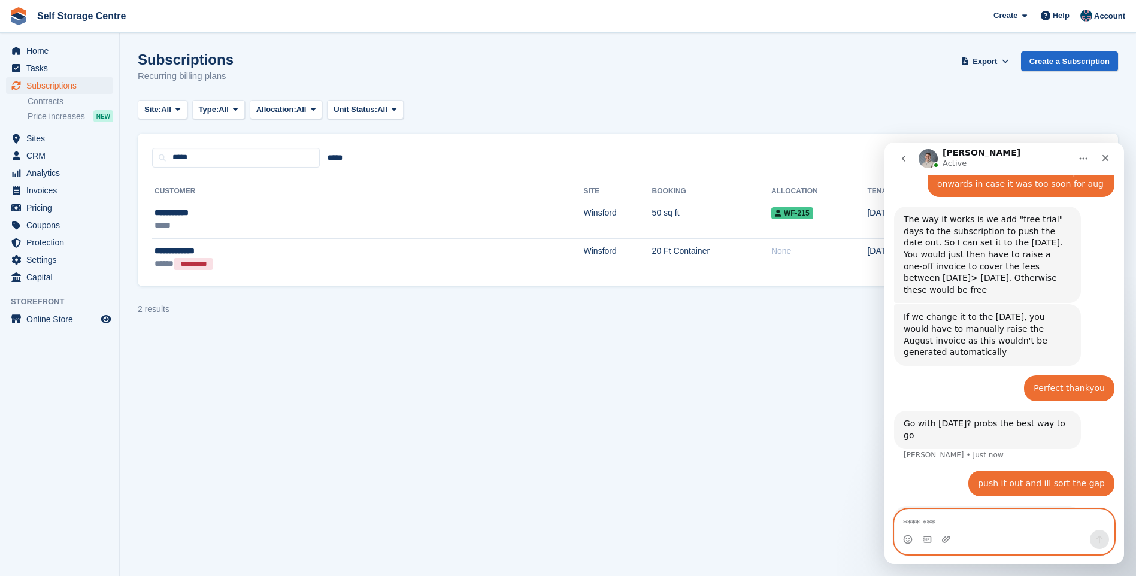
click at [927, 518] on textarea "Message…" at bounding box center [1004, 520] width 219 height 20
type textarea "**********"
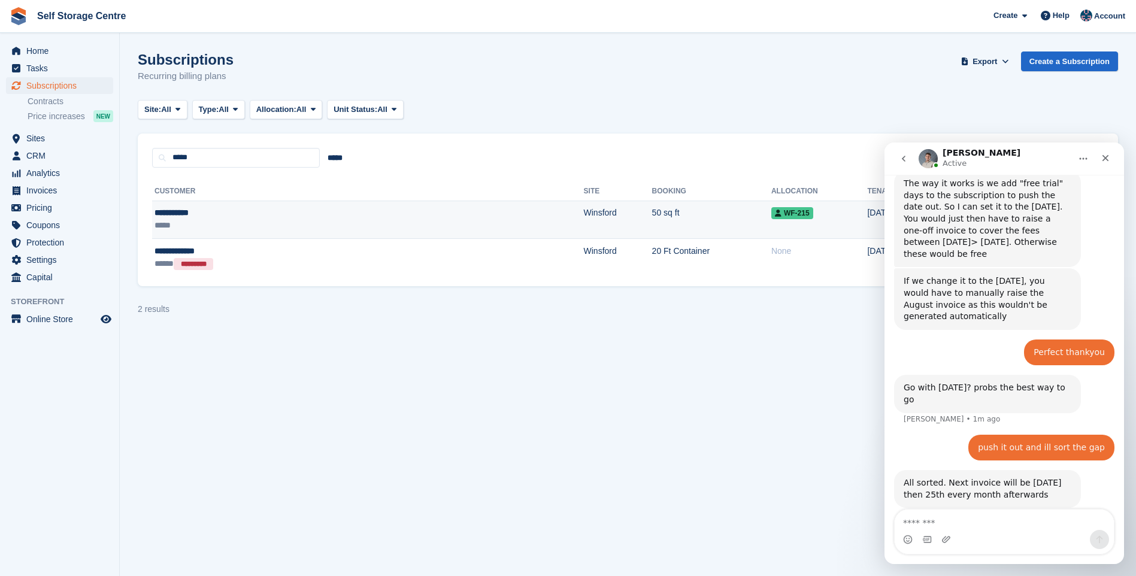
click at [195, 212] on div "**********" at bounding box center [258, 213] width 207 height 13
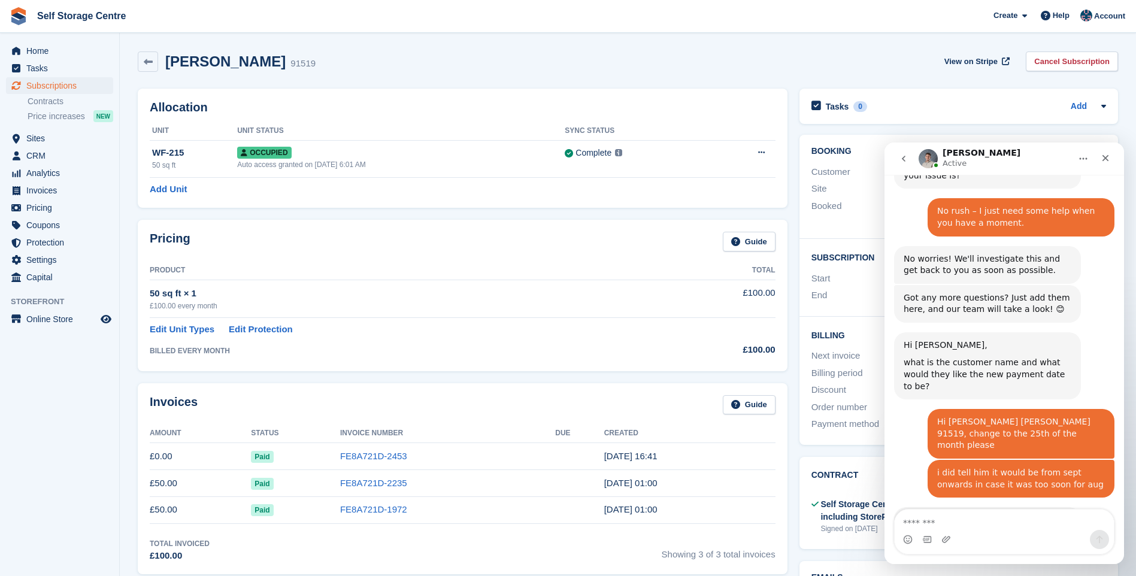
click at [637, 269] on th "Product" at bounding box center [405, 270] width 510 height 19
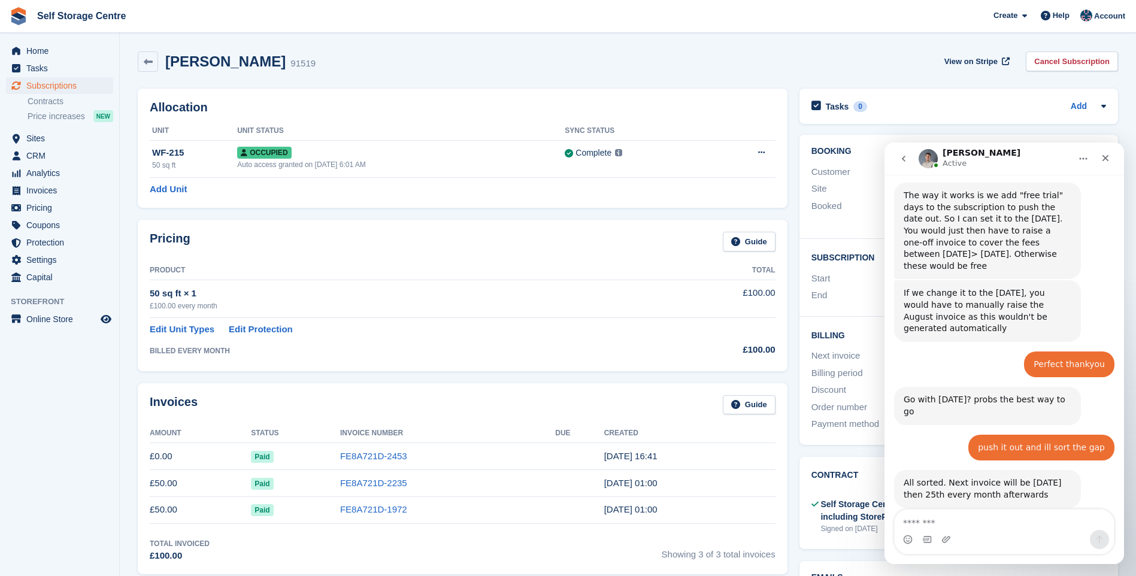
scroll to position [820, 0]
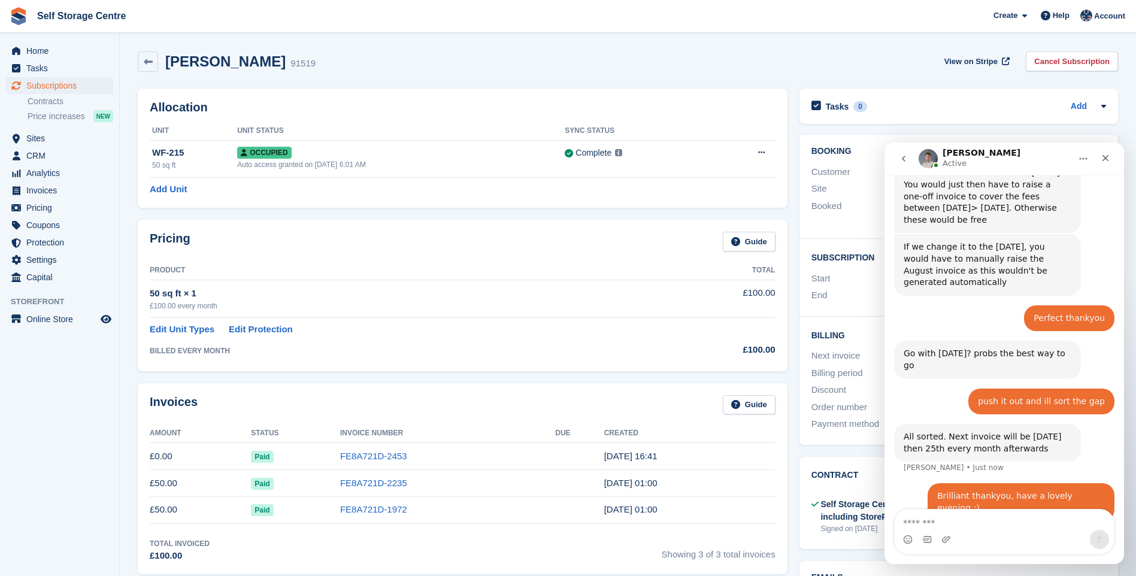
click at [861, 149] on h2 "Booking" at bounding box center [959, 152] width 295 height 10
click at [583, 301] on div "£100.00 every month" at bounding box center [405, 306] width 510 height 11
click at [791, 563] on div "Invoices Guide Amount Status Invoice Number Due Created £0.00 Paid FE8A721D-245…" at bounding box center [463, 479] width 662 height 204
click at [1103, 159] on icon "Close" at bounding box center [1106, 158] width 10 height 10
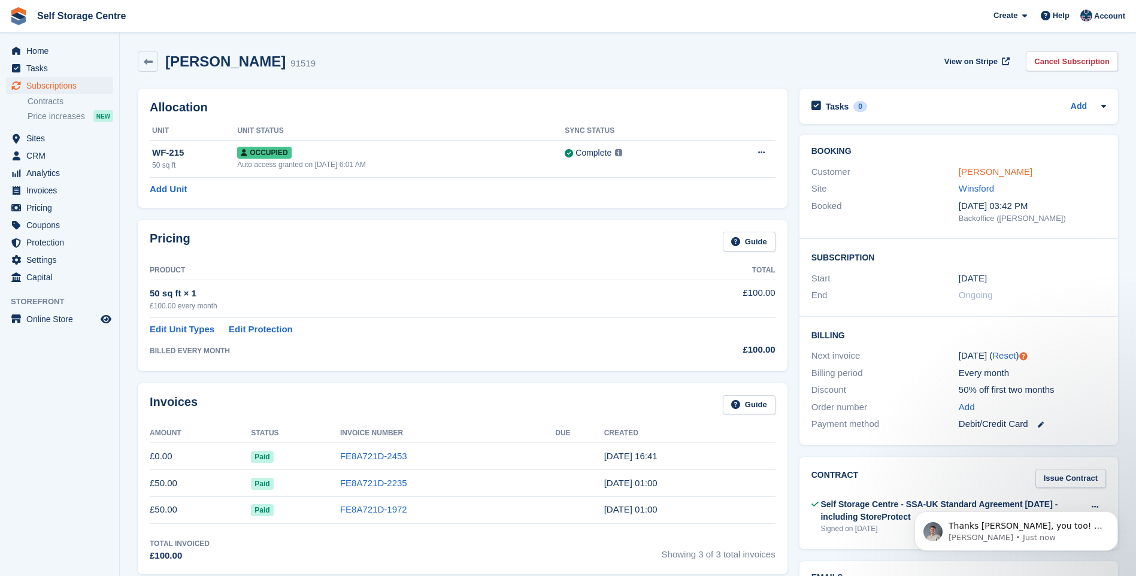
scroll to position [879, 0]
click at [986, 170] on link "Jason Smith" at bounding box center [996, 172] width 74 height 10
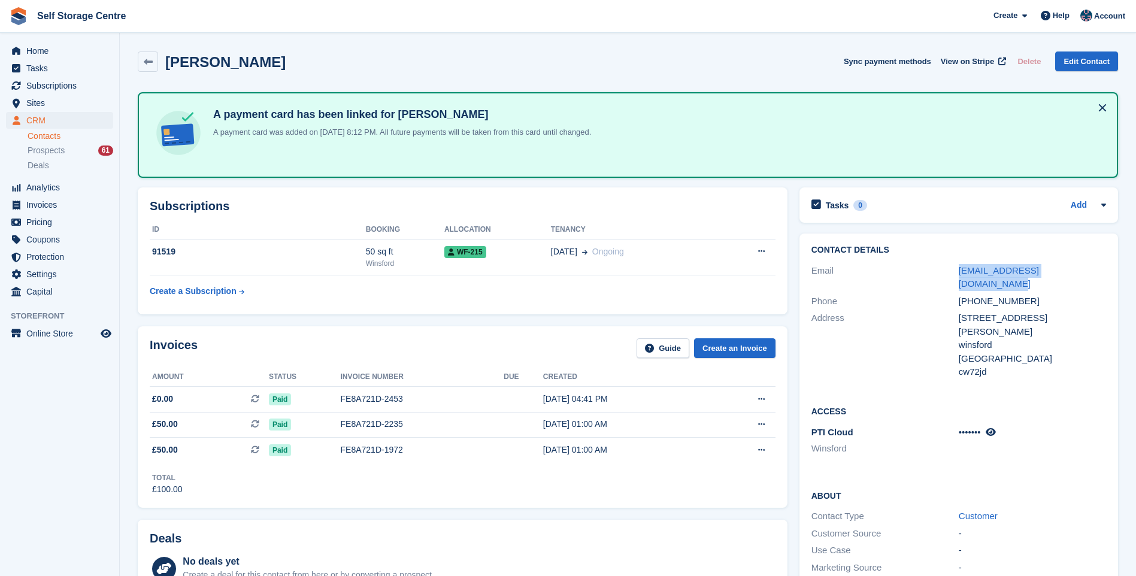
drag, startPoint x: 1084, startPoint y: 267, endPoint x: 933, endPoint y: 264, distance: 151.0
click at [933, 264] on div "Email jason1972.js@googlemail.com" at bounding box center [959, 277] width 295 height 31
drag, startPoint x: 933, startPoint y: 264, endPoint x: 997, endPoint y: 270, distance: 64.4
copy div "jason1972.js@googlemail.com"
